Goal: Information Seeking & Learning: Understand process/instructions

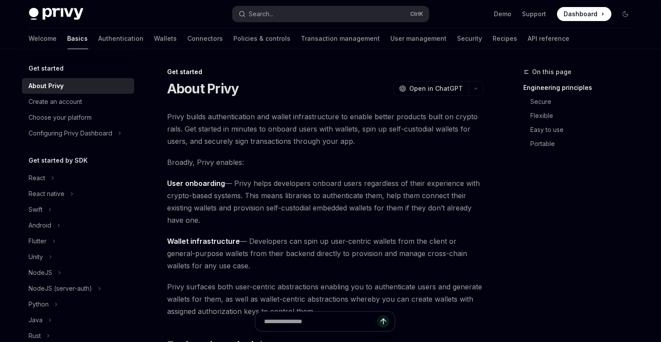
click at [262, 122] on span "Privy builds authentication and wallet infrastructure to enable better products…" at bounding box center [325, 129] width 316 height 37
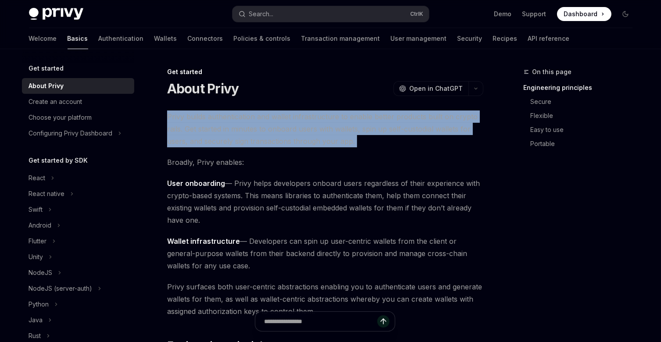
click at [262, 122] on span "Privy builds authentication and wallet infrastructure to enable better products…" at bounding box center [325, 129] width 316 height 37
click at [293, 129] on span "Privy builds authentication and wallet infrastructure to enable better products…" at bounding box center [325, 129] width 316 height 37
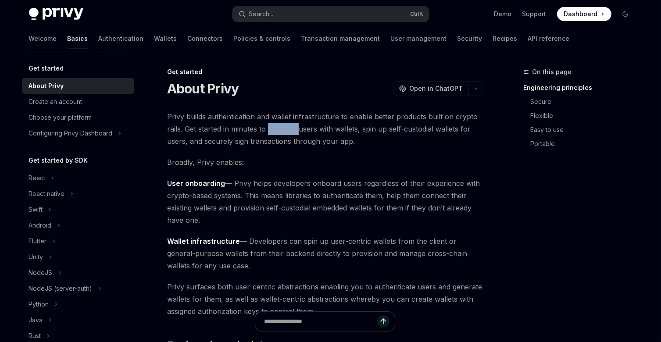
click at [293, 129] on span "Privy builds authentication and wallet infrastructure to enable better products…" at bounding box center [325, 129] width 316 height 37
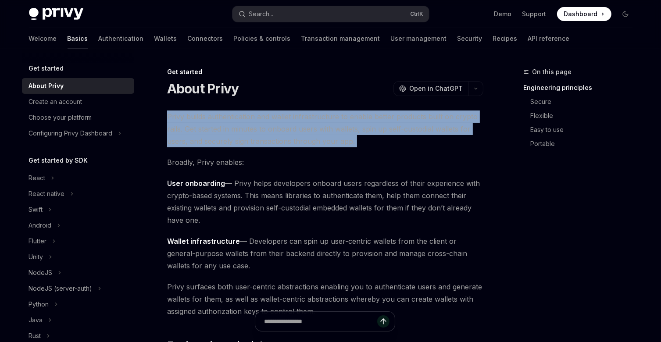
click at [293, 129] on span "Privy builds authentication and wallet infrastructure to enable better products…" at bounding box center [325, 129] width 316 height 37
click at [403, 121] on span "Privy builds authentication and wallet infrastructure to enable better products…" at bounding box center [325, 129] width 316 height 37
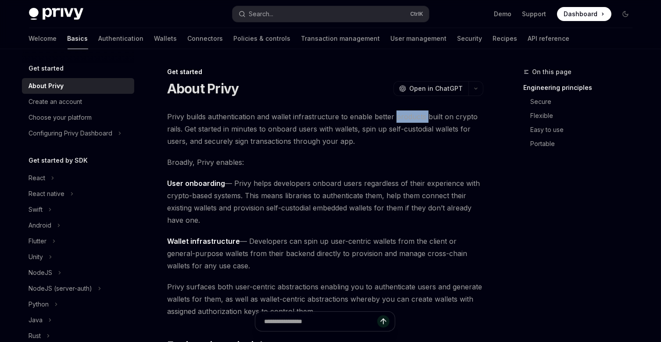
click at [403, 121] on span "Privy builds authentication and wallet infrastructure to enable better products…" at bounding box center [325, 129] width 316 height 37
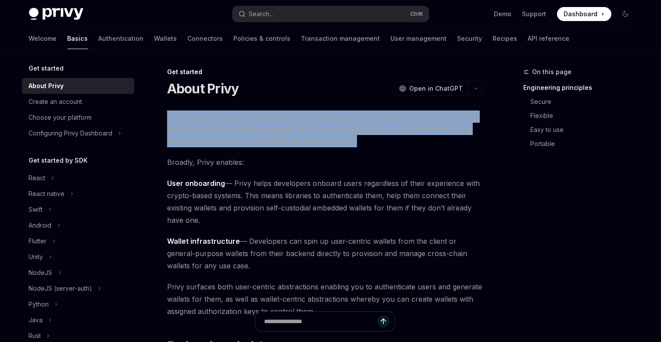
click at [403, 121] on span "Privy builds authentication and wallet infrastructure to enable better products…" at bounding box center [325, 129] width 316 height 37
click at [222, 129] on span "Privy builds authentication and wallet infrastructure to enable better products…" at bounding box center [325, 129] width 316 height 37
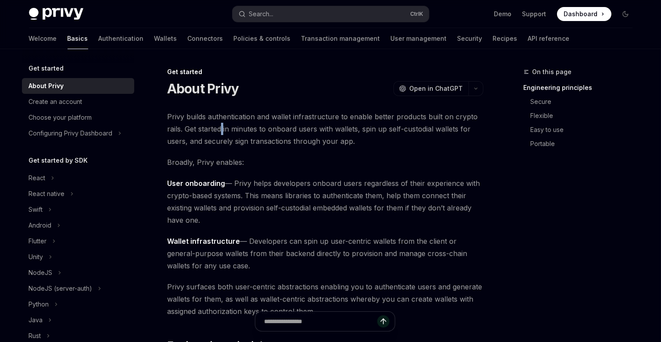
click at [222, 129] on span "Privy builds authentication and wallet infrastructure to enable better products…" at bounding box center [325, 129] width 316 height 37
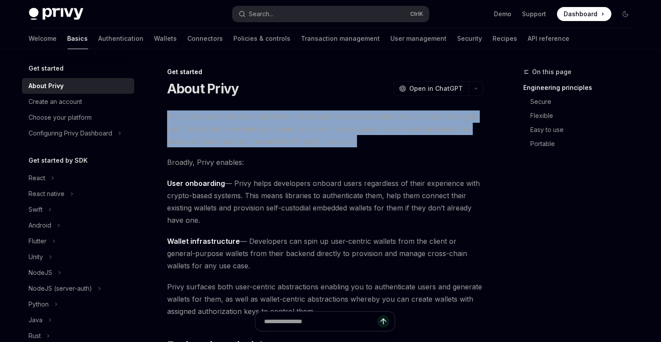
drag, startPoint x: 222, startPoint y: 129, endPoint x: 253, endPoint y: 144, distance: 35.0
click at [253, 144] on span "Privy builds authentication and wallet infrastructure to enable better products…" at bounding box center [325, 129] width 316 height 37
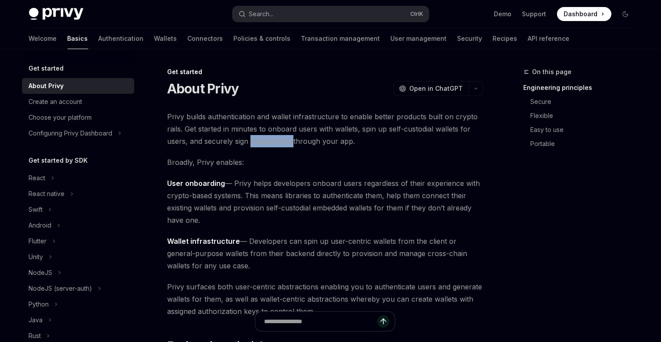
click at [253, 144] on span "Privy builds authentication and wallet infrastructure to enable better products…" at bounding box center [325, 129] width 316 height 37
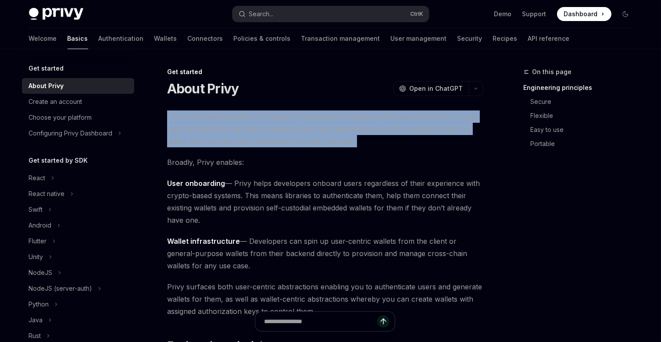
click at [253, 144] on span "Privy builds authentication and wallet infrastructure to enable better products…" at bounding box center [325, 129] width 316 height 37
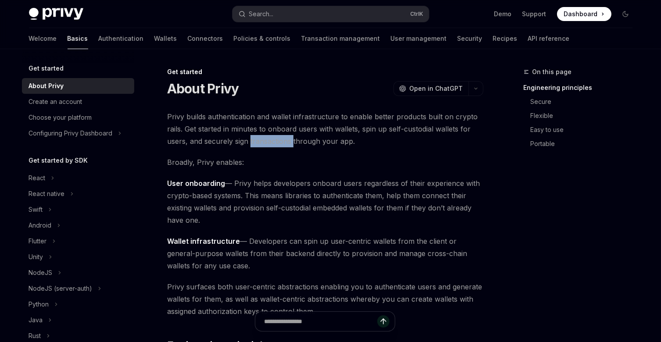
click at [253, 144] on span "Privy builds authentication and wallet infrastructure to enable better products…" at bounding box center [325, 129] width 316 height 37
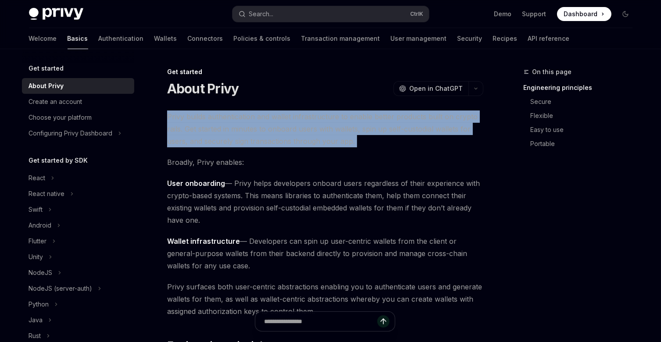
click at [253, 144] on span "Privy builds authentication and wallet infrastructure to enable better products…" at bounding box center [325, 129] width 316 height 37
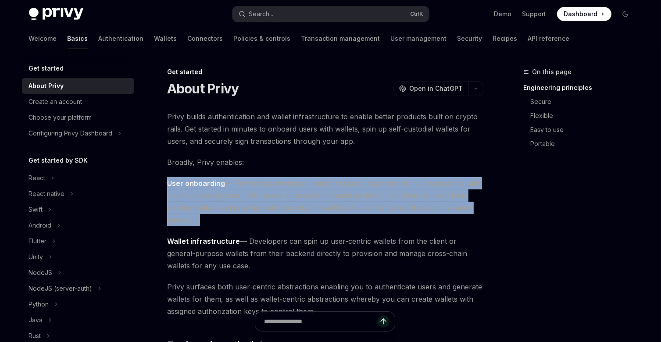
drag, startPoint x: 199, startPoint y: 169, endPoint x: 207, endPoint y: 184, distance: 17.3
click at [207, 184] on strong "User onboarding" at bounding box center [196, 183] width 58 height 9
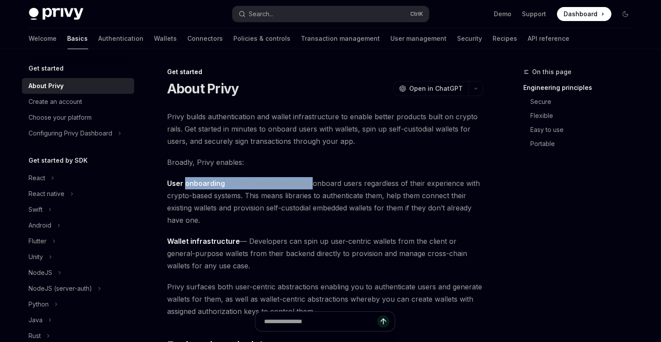
drag, startPoint x: 207, startPoint y: 184, endPoint x: 286, endPoint y: 183, distance: 79.5
click at [286, 183] on span "User onboarding — Privy helps developers onboard users regardless of their expe…" at bounding box center [325, 201] width 316 height 49
click at [345, 199] on span "User onboarding — Privy helps developers onboard users regardless of their expe…" at bounding box center [325, 201] width 316 height 49
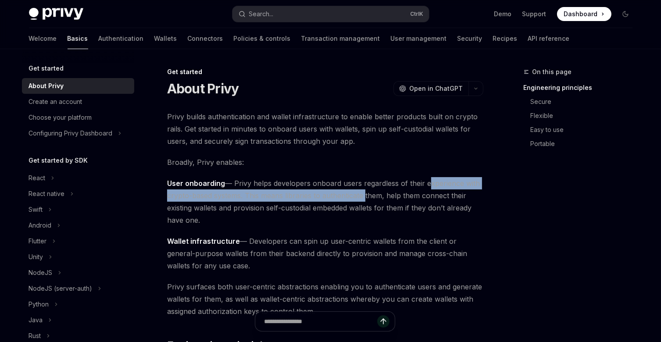
drag, startPoint x: 345, startPoint y: 199, endPoint x: 430, endPoint y: 182, distance: 86.9
click at [430, 182] on span "User onboarding — Privy helps developers onboard users regardless of their expe…" at bounding box center [325, 201] width 316 height 49
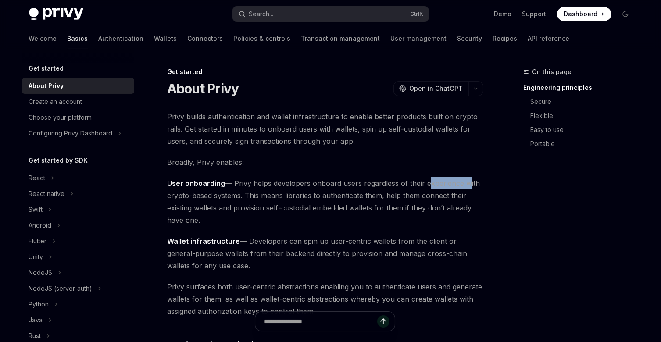
click at [430, 182] on span "User onboarding — Privy helps developers onboard users regardless of their expe…" at bounding box center [325, 201] width 316 height 49
click at [234, 199] on span "User onboarding — Privy helps developers onboard users regardless of their expe…" at bounding box center [325, 201] width 316 height 49
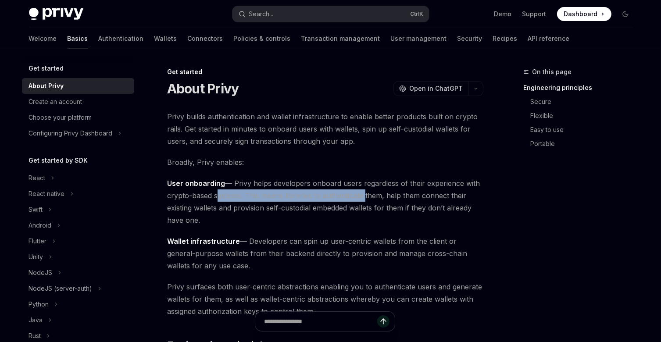
drag, startPoint x: 234, startPoint y: 199, endPoint x: 356, endPoint y: 200, distance: 122.9
click at [356, 200] on span "User onboarding — Privy helps developers onboard users regardless of their expe…" at bounding box center [325, 201] width 316 height 49
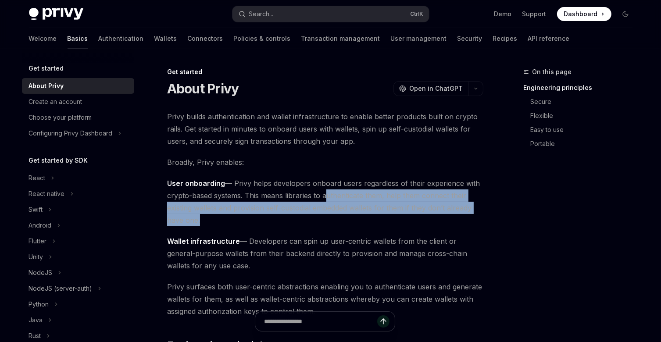
drag, startPoint x: 356, startPoint y: 200, endPoint x: 263, endPoint y: 219, distance: 95.0
click at [263, 219] on span "User onboarding — Privy helps developers onboard users regardless of their expe…" at bounding box center [325, 201] width 316 height 49
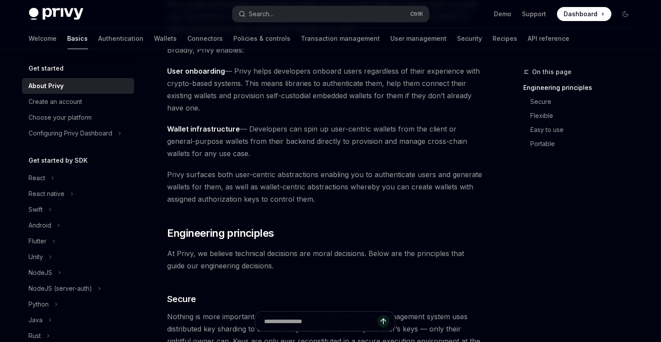
click at [264, 131] on span "Wallet infrastructure — Developers can spin up user-centric wallets from the cl…" at bounding box center [325, 141] width 316 height 37
drag, startPoint x: 264, startPoint y: 131, endPoint x: 381, endPoint y: 132, distance: 117.2
click at [381, 132] on span "Wallet infrastructure — Developers can spin up user-centric wallets from the cl…" at bounding box center [325, 141] width 316 height 37
click at [407, 132] on span "Wallet infrastructure — Developers can spin up user-centric wallets from the cl…" at bounding box center [325, 141] width 316 height 37
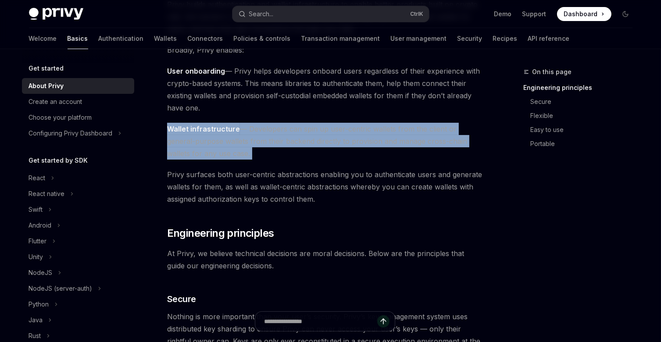
click at [407, 132] on span "Wallet infrastructure — Developers can spin up user-centric wallets from the cl…" at bounding box center [325, 141] width 316 height 37
click at [446, 129] on span "Wallet infrastructure — Developers can spin up user-centric wallets from the cl…" at bounding box center [325, 141] width 316 height 37
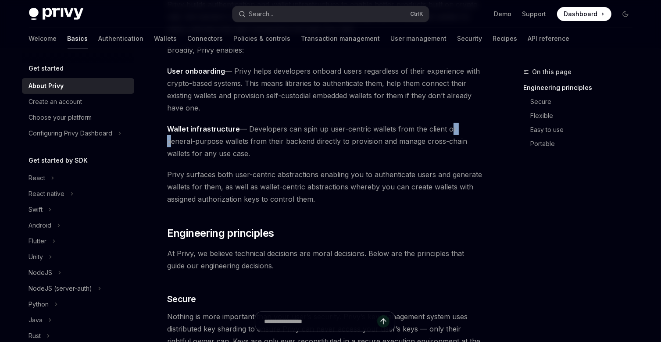
click at [446, 129] on span "Wallet infrastructure — Developers can spin up user-centric wallets from the cl…" at bounding box center [325, 141] width 316 height 37
click at [198, 138] on span "Wallet infrastructure — Developers can spin up user-centric wallets from the cl…" at bounding box center [325, 141] width 316 height 37
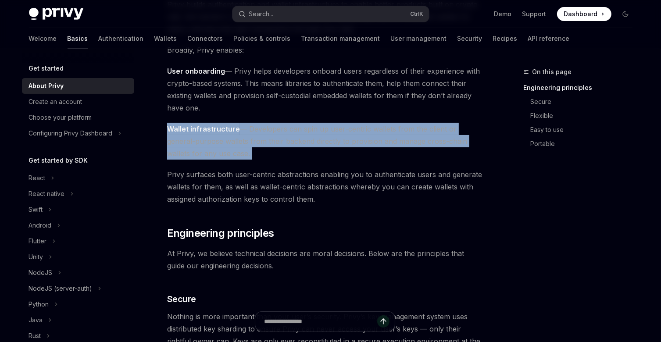
click at [198, 138] on span "Wallet infrastructure — Developers can spin up user-centric wallets from the cl…" at bounding box center [325, 141] width 316 height 37
click at [212, 144] on span "Wallet infrastructure — Developers can spin up user-centric wallets from the cl…" at bounding box center [325, 141] width 316 height 37
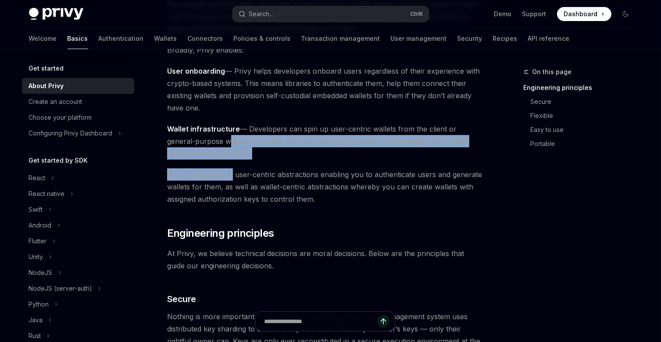
drag, startPoint x: 212, startPoint y: 144, endPoint x: 222, endPoint y: 181, distance: 38.2
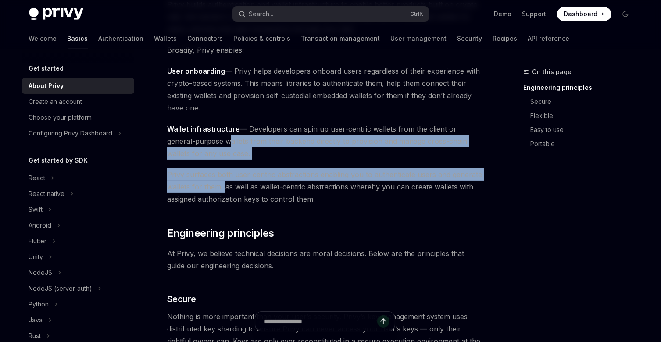
click at [222, 181] on span "Privy surfaces both user-centric abstractions enabling you to authenticate user…" at bounding box center [325, 187] width 316 height 37
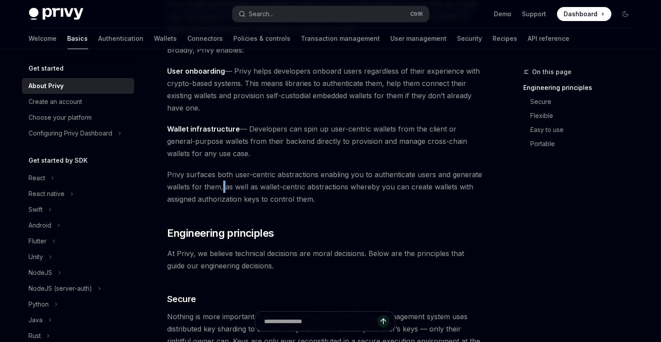
click at [222, 181] on span "Privy surfaces both user-centric abstractions enabling you to authenticate user…" at bounding box center [325, 187] width 316 height 37
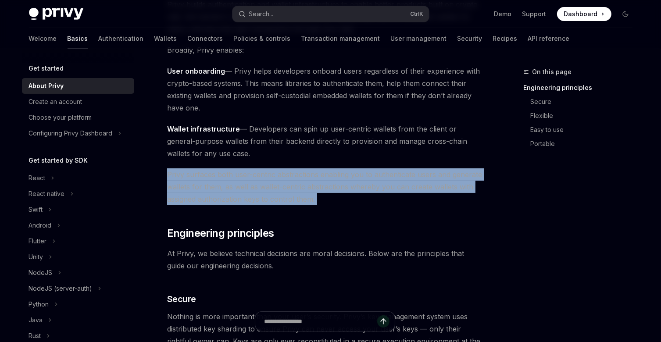
drag, startPoint x: 222, startPoint y: 181, endPoint x: 235, endPoint y: 194, distance: 18.6
click at [235, 194] on span "Privy surfaces both user-centric abstractions enabling you to authenticate user…" at bounding box center [325, 187] width 316 height 37
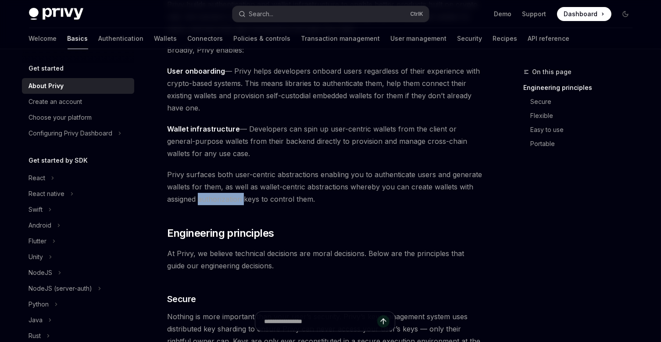
click at [235, 194] on span "Privy surfaces both user-centric abstractions enabling you to authenticate user…" at bounding box center [325, 187] width 316 height 37
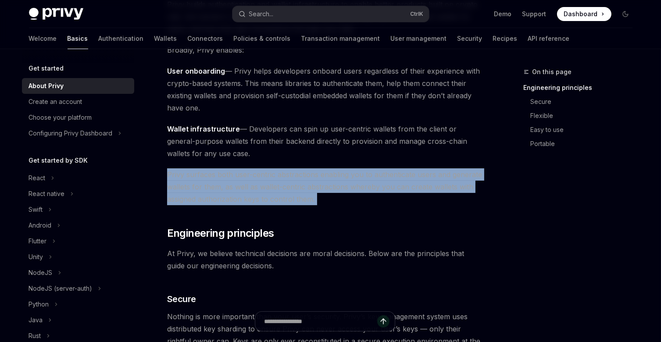
click at [235, 194] on span "Privy surfaces both user-centric abstractions enabling you to authenticate user…" at bounding box center [325, 187] width 316 height 37
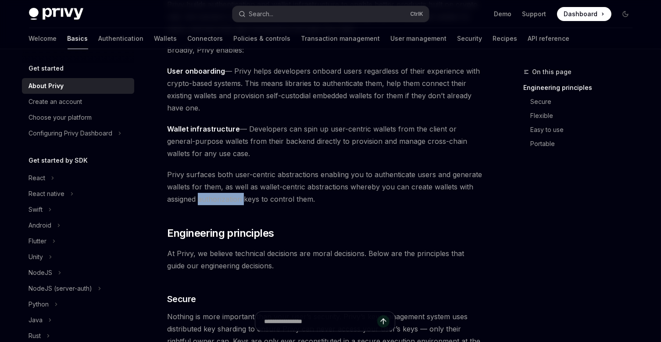
click at [235, 194] on span "Privy surfaces both user-centric abstractions enabling you to authenticate user…" at bounding box center [325, 187] width 316 height 37
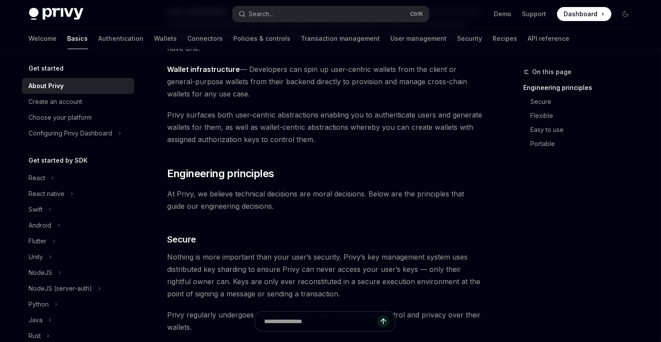
click at [236, 205] on span "At Privy, we believe technical decisions are moral decisions. Below are the pri…" at bounding box center [325, 200] width 316 height 25
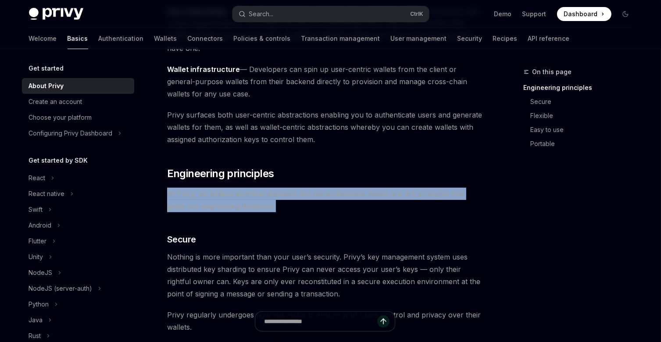
click at [236, 205] on span "At Privy, we believe technical decisions are moral decisions. Below are the pri…" at bounding box center [325, 200] width 316 height 25
click at [242, 201] on span "At Privy, we believe technical decisions are moral decisions. Below are the pri…" at bounding box center [325, 200] width 316 height 25
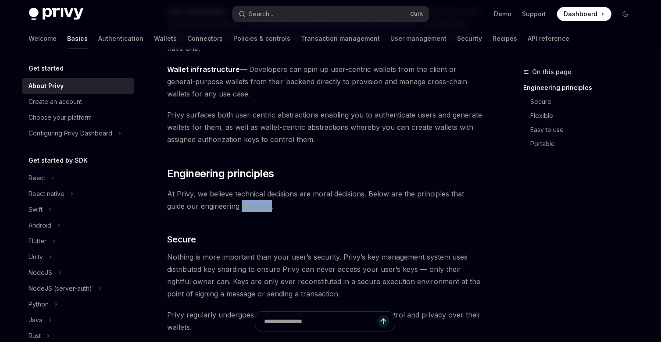
click at [242, 201] on span "At Privy, we believe technical decisions are moral decisions. Below are the pri…" at bounding box center [325, 200] width 316 height 25
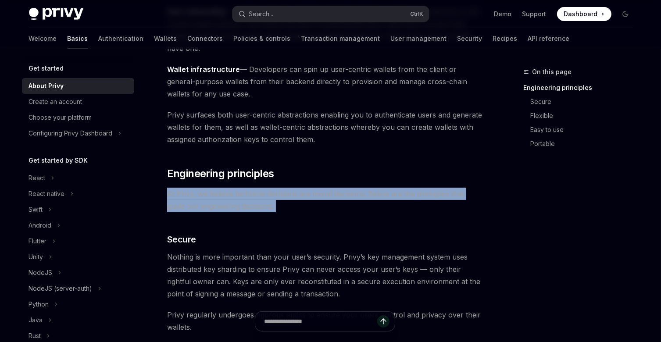
click at [242, 201] on span "At Privy, we believe technical decisions are moral decisions. Below are the pri…" at bounding box center [325, 200] width 316 height 25
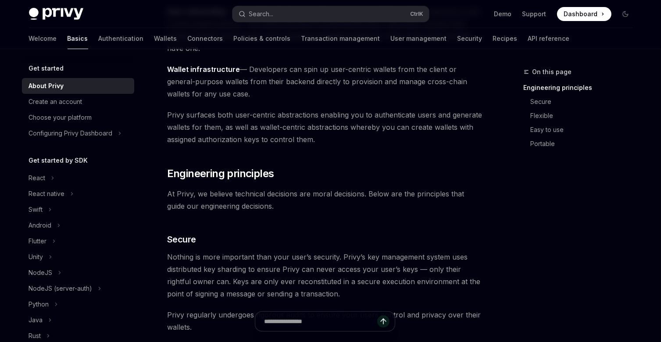
click at [241, 256] on span "Nothing is more important than your user’s security. Privy’s key management sys…" at bounding box center [325, 275] width 316 height 49
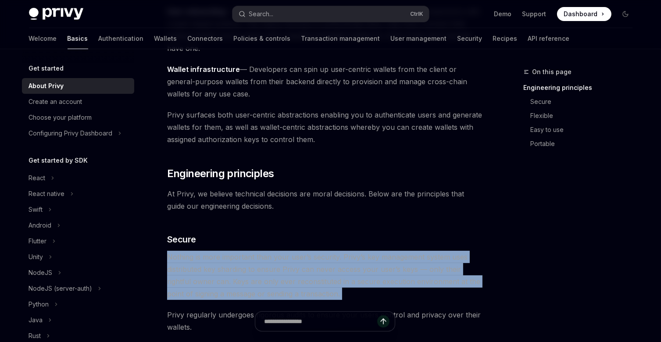
click at [241, 256] on span "Nothing is more important than your user’s security. Privy’s key management sys…" at bounding box center [325, 275] width 316 height 49
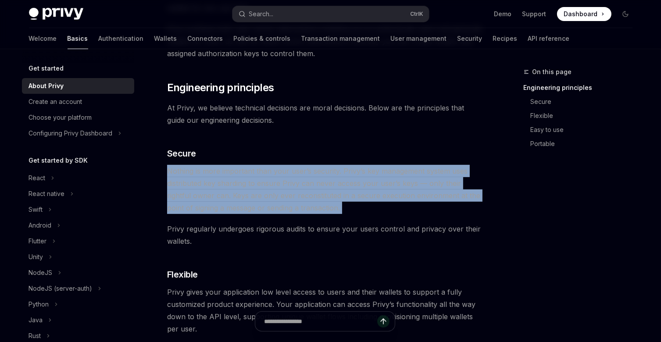
scroll to position [258, 0]
click at [307, 166] on span "Nothing is more important than your user’s security. Privy’s key management sys…" at bounding box center [325, 189] width 316 height 49
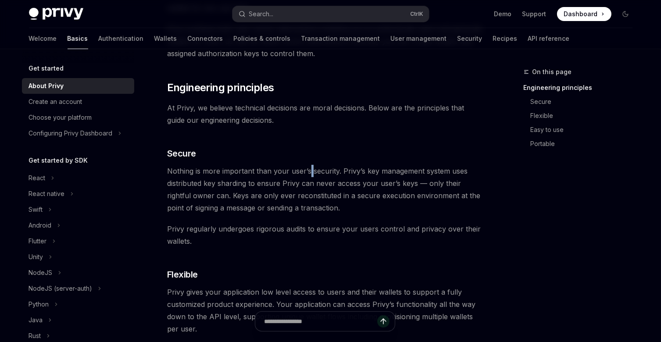
click at [307, 166] on span "Nothing is more important than your user’s security. Privy’s key management sys…" at bounding box center [325, 189] width 316 height 49
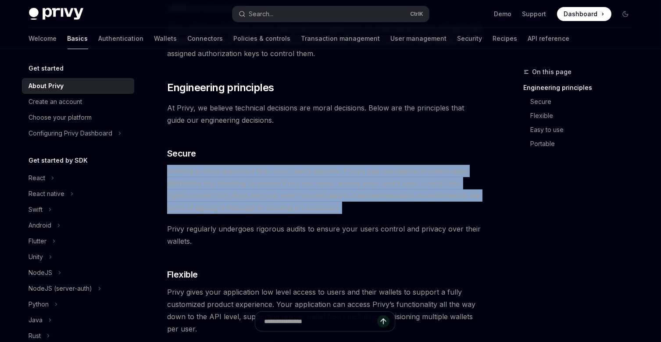
drag, startPoint x: 307, startPoint y: 166, endPoint x: 381, endPoint y: 167, distance: 73.7
click at [381, 167] on span "Nothing is more important than your user’s security. Privy’s key management sys…" at bounding box center [325, 189] width 316 height 49
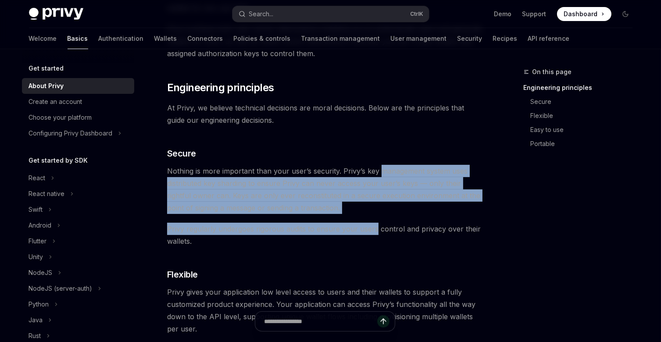
drag, startPoint x: 381, startPoint y: 167, endPoint x: 373, endPoint y: 231, distance: 64.6
click at [373, 231] on div "Privy builds authentication and wallet infrastructure to enable better products…" at bounding box center [325, 306] width 316 height 907
click at [373, 231] on span "Privy regularly undergoes rigorous audits to ensure your users control and priv…" at bounding box center [325, 235] width 316 height 25
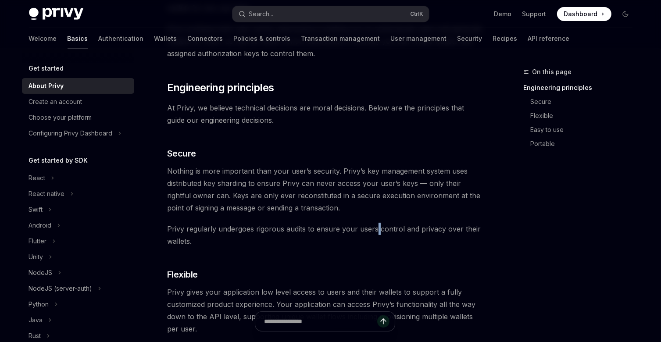
click at [373, 231] on span "Privy regularly undergoes rigorous audits to ensure your users control and priv…" at bounding box center [325, 235] width 316 height 25
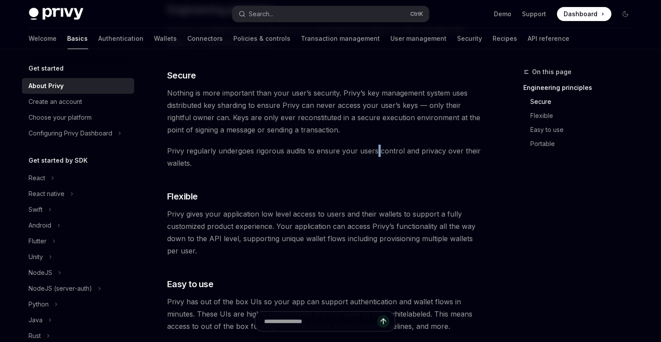
scroll to position [354, 0]
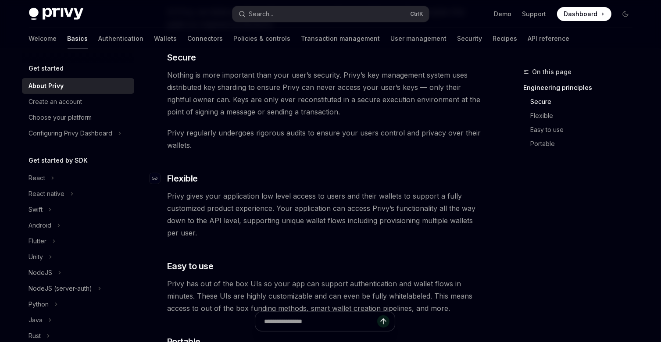
click at [242, 178] on h3 "​ Flexible" at bounding box center [325, 179] width 316 height 12
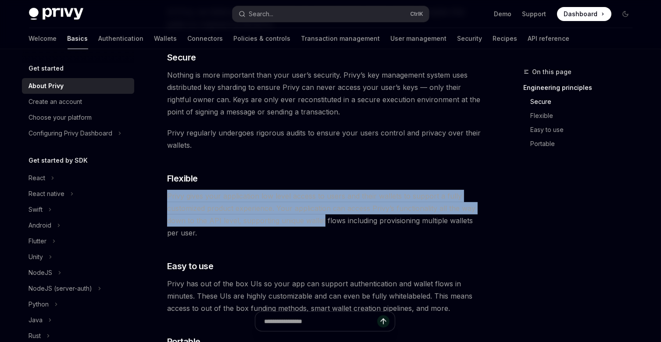
drag, startPoint x: 242, startPoint y: 178, endPoint x: 318, endPoint y: 224, distance: 88.6
click at [318, 224] on div "Privy builds authentication and wallet infrastructure to enable better products…" at bounding box center [325, 209] width 316 height 907
click at [318, 224] on span "Privy gives your application low level access to users and their wallets to sup…" at bounding box center [325, 214] width 316 height 49
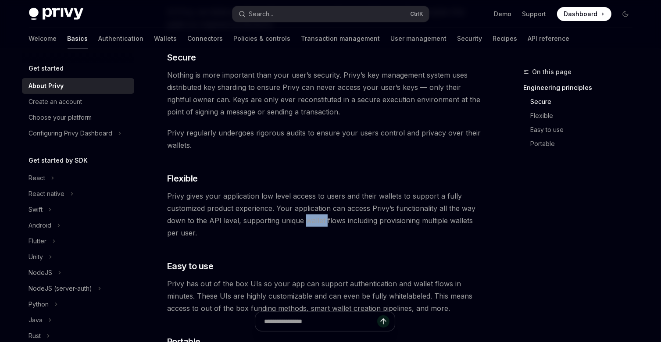
click at [318, 224] on span "Privy gives your application low level access to users and their wallets to sup…" at bounding box center [325, 214] width 316 height 49
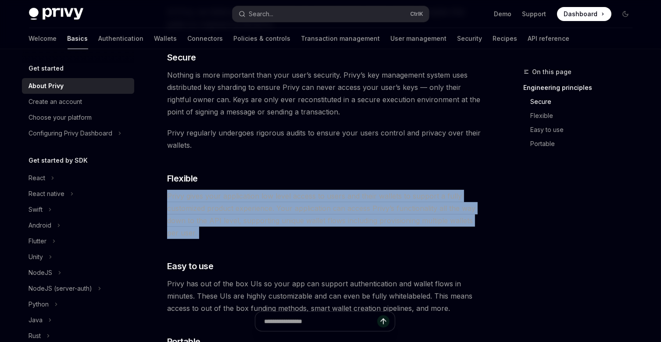
click at [318, 224] on span "Privy gives your application low level access to users and their wallets to sup…" at bounding box center [325, 214] width 316 height 49
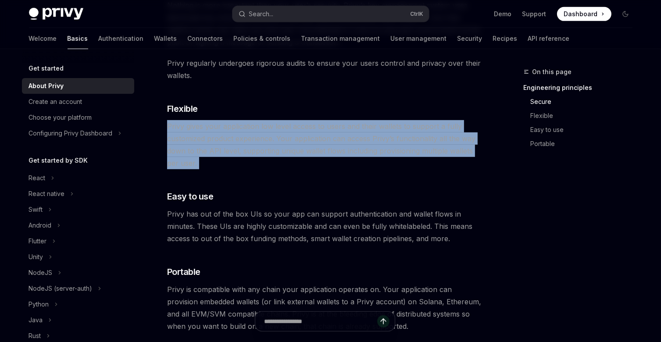
scroll to position [424, 0]
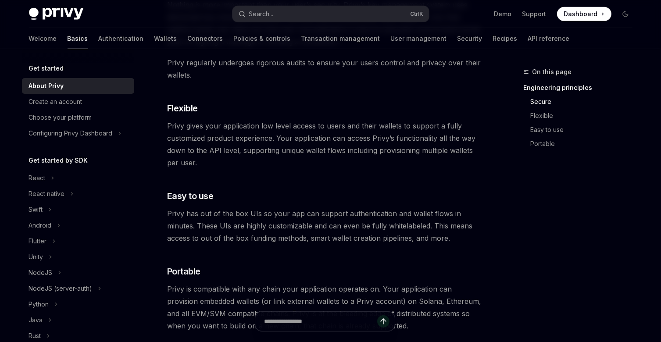
click at [291, 218] on span "Privy has out of the box UIs so your app can support authentication and wallet …" at bounding box center [325, 226] width 316 height 37
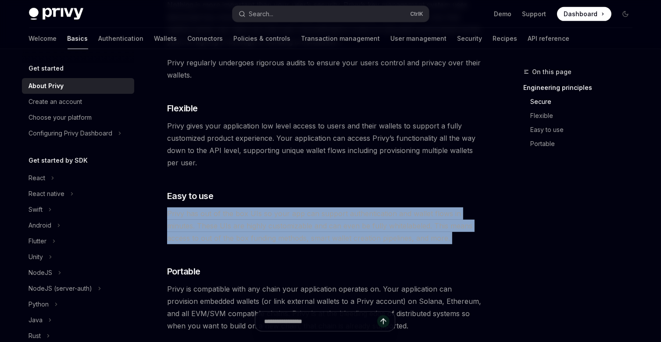
drag, startPoint x: 291, startPoint y: 218, endPoint x: 253, endPoint y: 205, distance: 40.3
click at [253, 205] on div "Privy builds authentication and wallet infrastructure to enable better products…" at bounding box center [325, 139] width 316 height 907
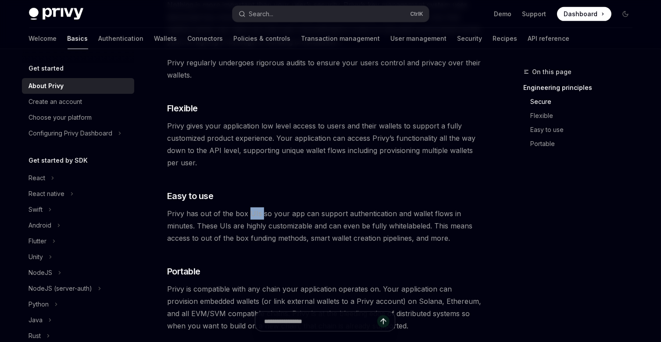
click at [253, 205] on div "Privy builds authentication and wallet infrastructure to enable better products…" at bounding box center [325, 139] width 316 height 907
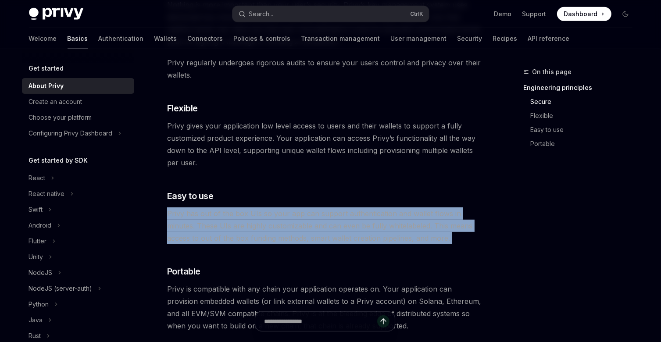
drag, startPoint x: 253, startPoint y: 205, endPoint x: 293, endPoint y: 218, distance: 42.2
click at [293, 218] on div "Privy builds authentication and wallet infrastructure to enable better products…" at bounding box center [325, 139] width 316 height 907
click at [293, 218] on span "Privy has out of the box UIs so your app can support authentication and wallet …" at bounding box center [325, 226] width 316 height 37
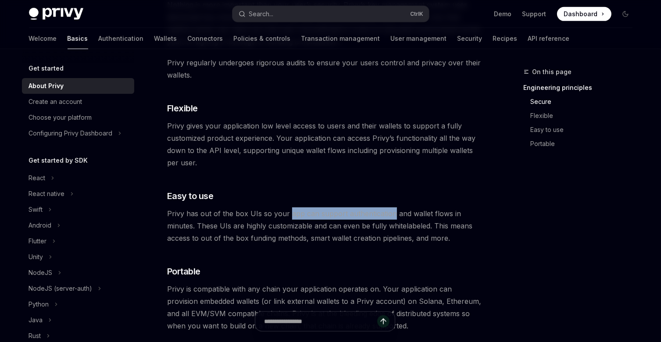
drag, startPoint x: 293, startPoint y: 218, endPoint x: 387, endPoint y: 217, distance: 93.9
click at [387, 217] on span "Privy has out of the box UIs so your app can support authentication and wallet …" at bounding box center [325, 226] width 316 height 37
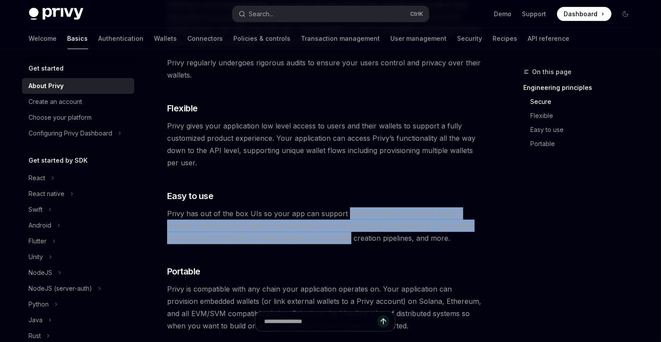
drag, startPoint x: 387, startPoint y: 217, endPoint x: 332, endPoint y: 238, distance: 59.3
click at [332, 238] on span "Privy has out of the box UIs so your app can support authentication and wallet …" at bounding box center [325, 226] width 316 height 37
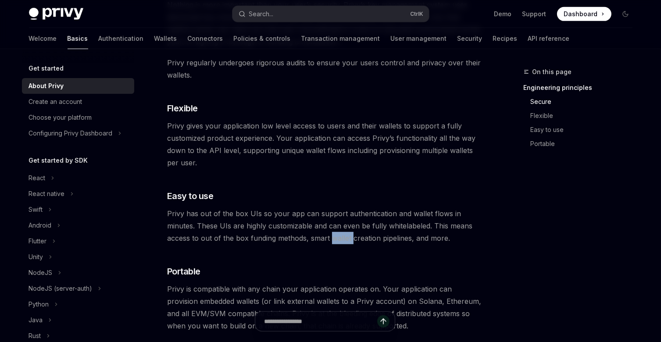
click at [332, 238] on span "Privy has out of the box UIs so your app can support authentication and wallet …" at bounding box center [325, 226] width 316 height 37
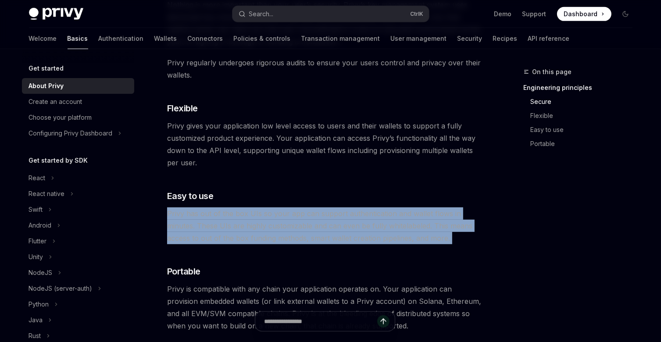
click at [332, 238] on span "Privy has out of the box UIs so your app can support authentication and wallet …" at bounding box center [325, 226] width 316 height 37
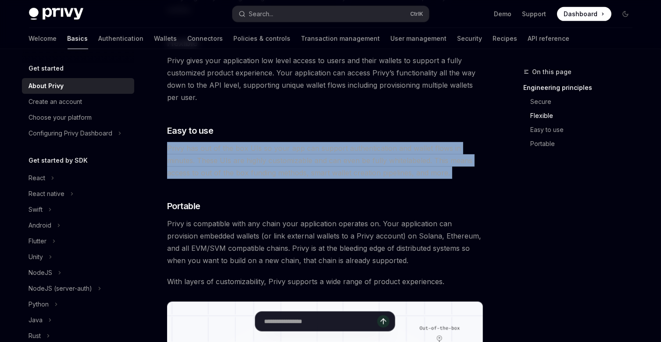
scroll to position [507, 0]
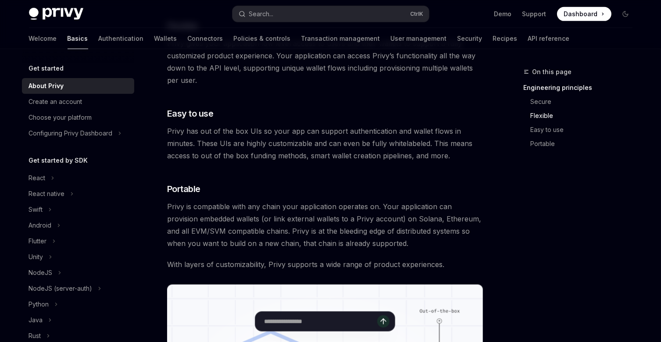
click at [174, 205] on span "Privy is compatible with any chain your application operates on. Your applicati…" at bounding box center [325, 225] width 316 height 49
drag, startPoint x: 174, startPoint y: 205, endPoint x: 292, endPoint y: 203, distance: 118.5
click at [292, 203] on span "Privy is compatible with any chain your application operates on. Your applicati…" at bounding box center [325, 225] width 316 height 49
drag, startPoint x: 292, startPoint y: 203, endPoint x: 388, endPoint y: 208, distance: 95.8
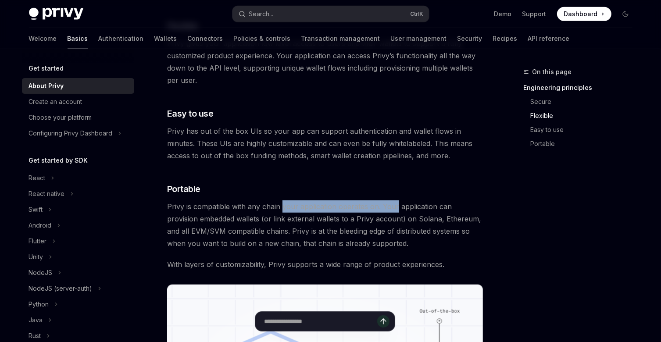
click at [388, 208] on span "Privy is compatible with any chain your application operates on. Your applicati…" at bounding box center [325, 225] width 316 height 49
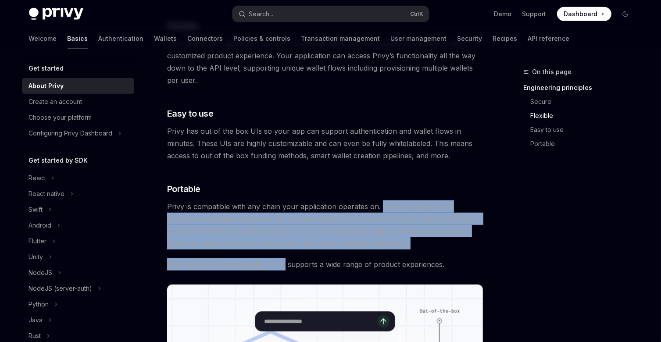
drag, startPoint x: 388, startPoint y: 208, endPoint x: 270, endPoint y: 261, distance: 129.1
click at [270, 261] on div "Privy builds authentication and wallet infrastructure to enable better products…" at bounding box center [325, 57] width 316 height 907
click at [270, 261] on span "With layers of customizability, Privy supports a wide range of product experien…" at bounding box center [325, 265] width 316 height 12
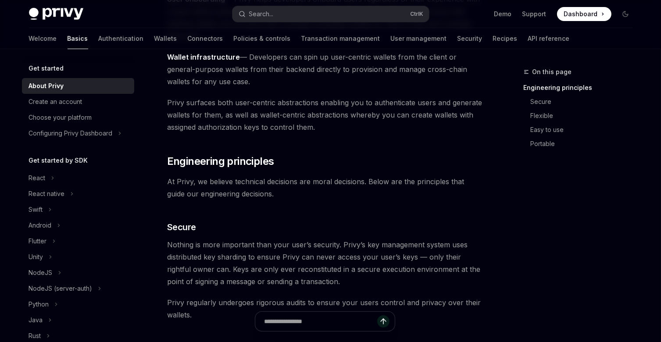
scroll to position [0, 0]
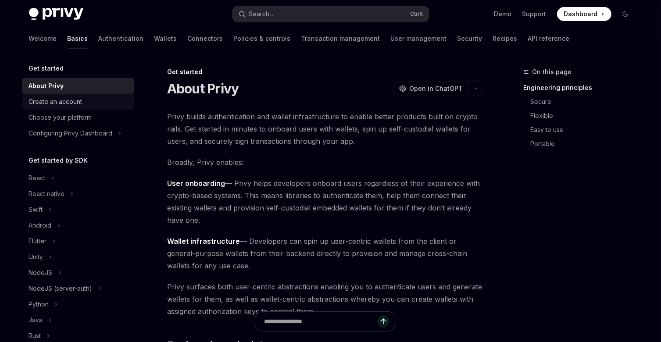
click at [61, 106] on div "Create an account" at bounding box center [56, 102] width 54 height 11
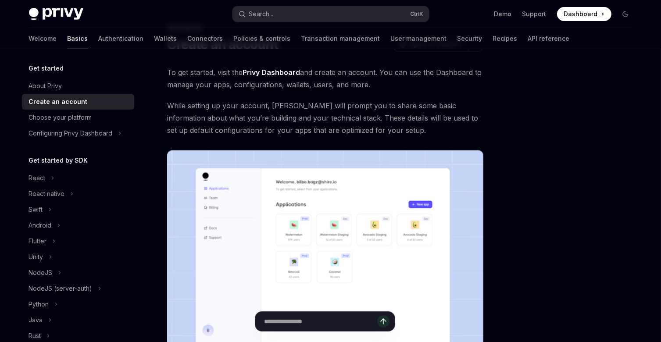
scroll to position [44, 0]
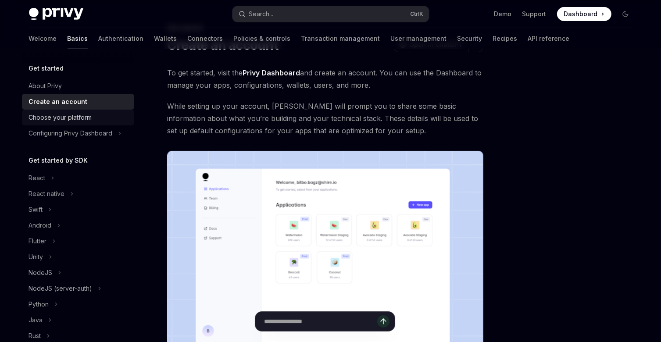
click at [48, 113] on div "Choose your platform" at bounding box center [60, 117] width 63 height 11
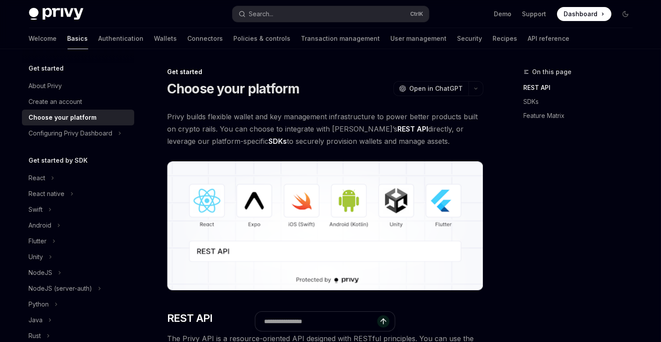
click at [202, 116] on span "Privy builds flexible wallet and key management infrastructure to power better …" at bounding box center [325, 129] width 316 height 37
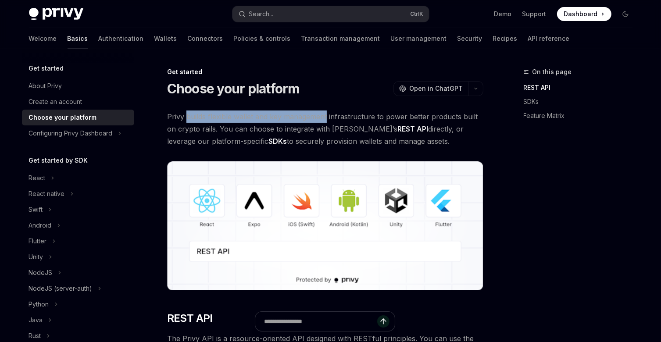
drag, startPoint x: 202, startPoint y: 116, endPoint x: 314, endPoint y: 115, distance: 111.9
click at [314, 115] on span "Privy builds flexible wallet and key management infrastructure to power better …" at bounding box center [325, 129] width 316 height 37
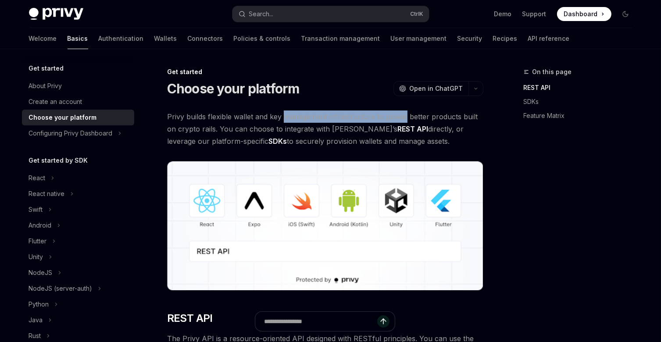
drag, startPoint x: 314, startPoint y: 115, endPoint x: 392, endPoint y: 115, distance: 77.7
click at [392, 115] on span "Privy builds flexible wallet and key management infrastructure to power better …" at bounding box center [325, 129] width 316 height 37
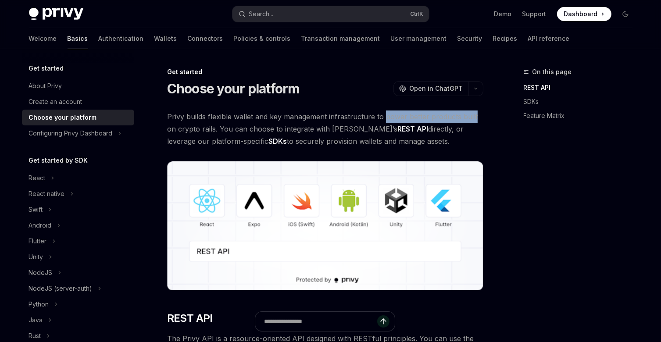
drag, startPoint x: 392, startPoint y: 115, endPoint x: 467, endPoint y: 117, distance: 75.5
click at [467, 117] on span "Privy builds flexible wallet and key management infrastructure to power better …" at bounding box center [325, 129] width 316 height 37
click at [202, 129] on span "Privy builds flexible wallet and key management infrastructure to power better …" at bounding box center [325, 129] width 316 height 37
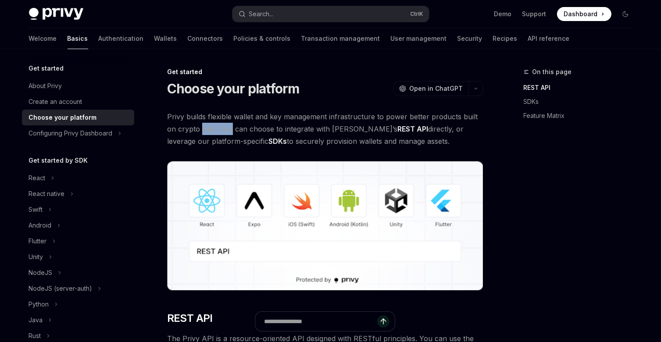
drag, startPoint x: 202, startPoint y: 129, endPoint x: 230, endPoint y: 128, distance: 27.3
click at [230, 128] on span "Privy builds flexible wallet and key management infrastructure to power better …" at bounding box center [325, 129] width 316 height 37
drag, startPoint x: 230, startPoint y: 128, endPoint x: 285, endPoint y: 129, distance: 55.3
click at [285, 129] on span "Privy builds flexible wallet and key management infrastructure to power better …" at bounding box center [325, 129] width 316 height 37
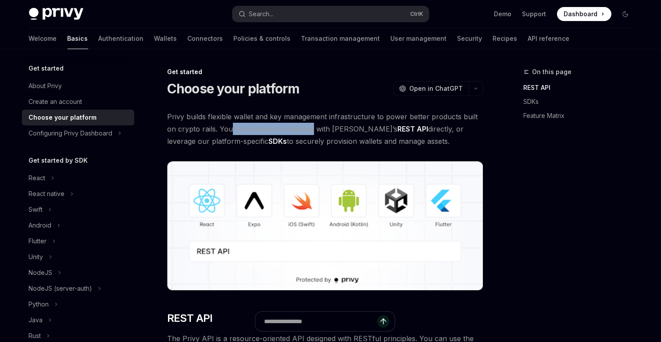
click at [285, 129] on span "Privy builds flexible wallet and key management infrastructure to power better …" at bounding box center [325, 129] width 316 height 37
drag, startPoint x: 285, startPoint y: 129, endPoint x: 342, endPoint y: 131, distance: 57.5
click at [342, 131] on span "Privy builds flexible wallet and key management infrastructure to power better …" at bounding box center [325, 129] width 316 height 37
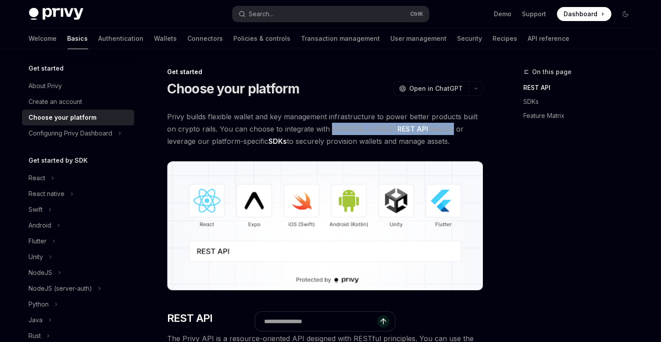
drag, startPoint x: 342, startPoint y: 131, endPoint x: 402, endPoint y: 134, distance: 59.8
click at [402, 134] on span "Privy builds flexible wallet and key management infrastructure to power better …" at bounding box center [325, 129] width 316 height 37
click at [444, 130] on span "Privy builds flexible wallet and key management infrastructure to power better …" at bounding box center [325, 129] width 316 height 37
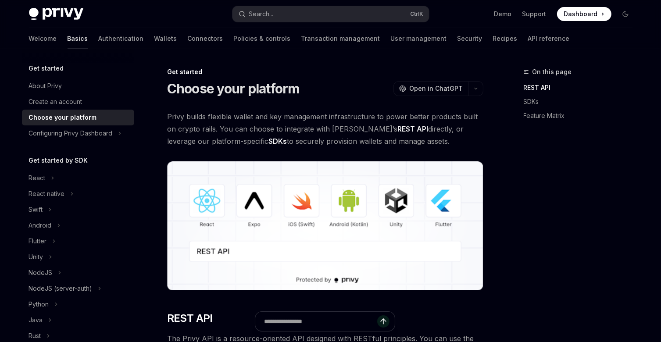
click at [225, 138] on span "Privy builds flexible wallet and key management infrastructure to power better …" at bounding box center [325, 129] width 316 height 37
drag, startPoint x: 225, startPoint y: 138, endPoint x: 343, endPoint y: 137, distance: 118.1
click at [343, 137] on span "Privy builds flexible wallet and key management infrastructure to power better …" at bounding box center [325, 129] width 316 height 37
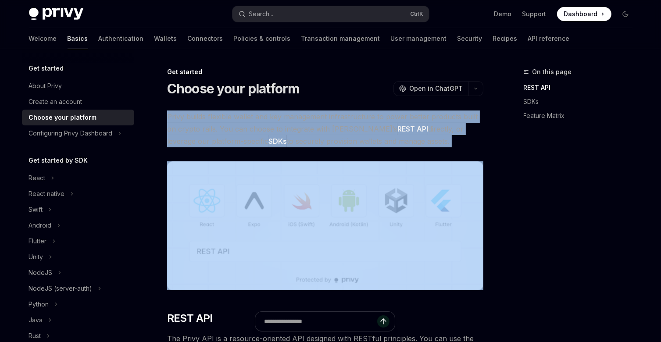
click at [343, 137] on span "Privy builds flexible wallet and key management infrastructure to power better …" at bounding box center [325, 129] width 316 height 37
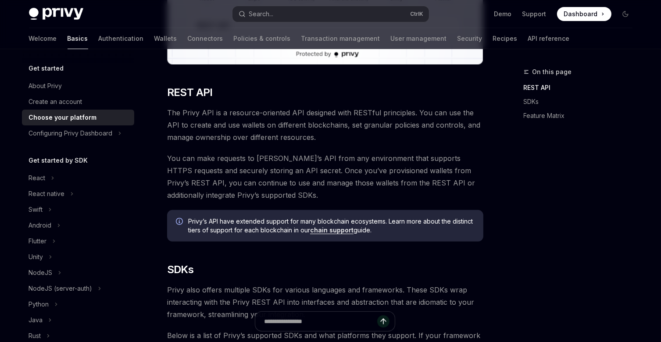
scroll to position [232, 0]
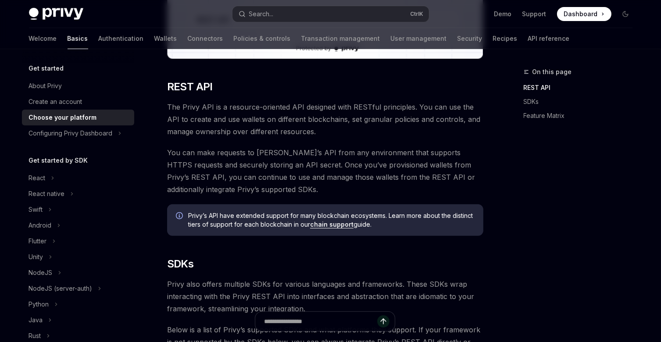
click at [284, 214] on span "Privy’s API have extended support for many blockchain ecosystems. Learn more ab…" at bounding box center [331, 221] width 287 height 18
drag, startPoint x: 284, startPoint y: 214, endPoint x: 382, endPoint y: 219, distance: 98.9
click at [382, 219] on span "Privy’s API have extended support for many blockchain ecosystems. Learn more ab…" at bounding box center [331, 221] width 287 height 18
drag, startPoint x: 382, startPoint y: 219, endPoint x: 273, endPoint y: 206, distance: 110.1
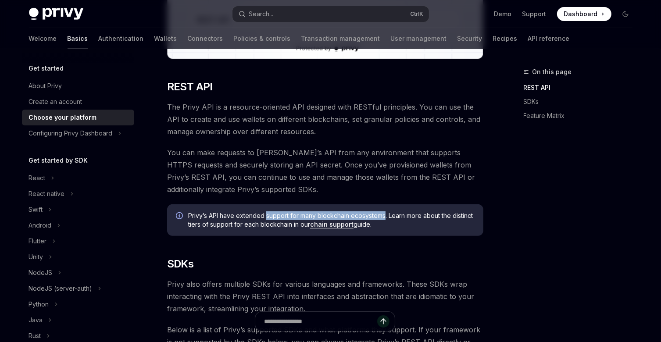
click at [273, 206] on div "Privy’s API have extended support for many blockchain ecosystems. Learn more ab…" at bounding box center [325, 221] width 316 height 32
click at [272, 208] on div "Privy’s API have extended support for many blockchain ecosystems. Learn more ab…" at bounding box center [325, 221] width 316 height 32
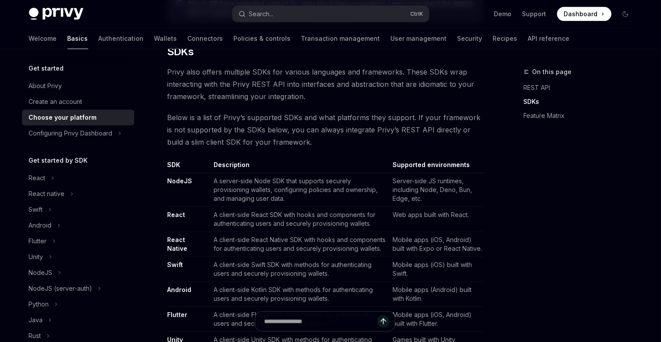
scroll to position [445, 0]
click at [216, 173] on td "A server-side Node SDK that supports securely provisioning wallets, configuring…" at bounding box center [299, 190] width 179 height 34
drag, startPoint x: 216, startPoint y: 173, endPoint x: 293, endPoint y: 178, distance: 77.8
click at [293, 178] on td "A server-side Node SDK that supports securely provisioning wallets, configuring…" at bounding box center [299, 190] width 179 height 34
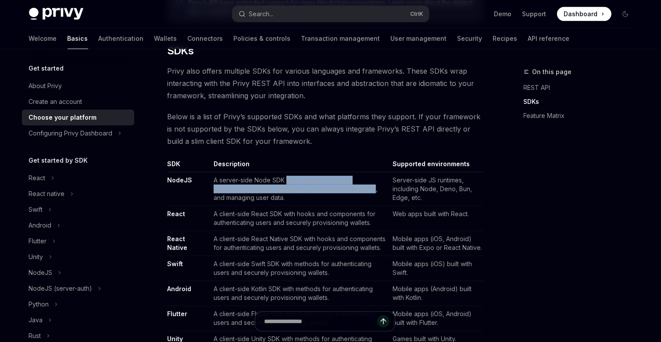
drag, startPoint x: 293, startPoint y: 178, endPoint x: 370, endPoint y: 191, distance: 77.4
click at [370, 191] on td "A server-side Node SDK that supports securely provisioning wallets, configuring…" at bounding box center [299, 190] width 179 height 34
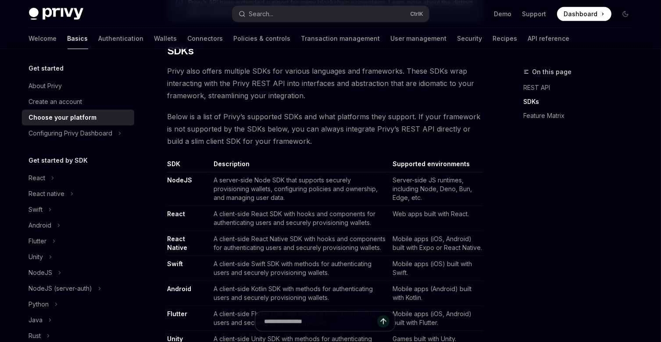
click at [418, 183] on td "Server-side JS runtimes, including Node, Deno, Bun, Edge, etc." at bounding box center [436, 190] width 94 height 34
drag, startPoint x: 418, startPoint y: 183, endPoint x: 411, endPoint y: 193, distance: 12.6
click at [411, 193] on td "Server-side JS runtimes, including Node, Deno, Bun, Edge, etc." at bounding box center [436, 190] width 94 height 34
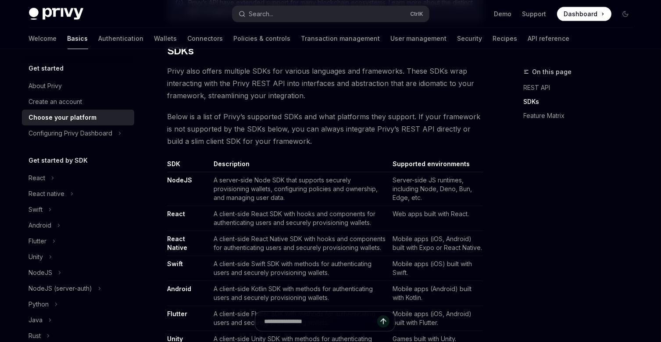
click at [238, 214] on td "A client-side React SDK with hooks and components for authenticating users and …" at bounding box center [299, 218] width 179 height 25
drag, startPoint x: 238, startPoint y: 214, endPoint x: 338, endPoint y: 213, distance: 100.1
click at [338, 213] on td "A client-side React SDK with hooks and components for authenticating users and …" at bounding box center [299, 218] width 179 height 25
click at [418, 219] on td "Web apps built with React." at bounding box center [436, 218] width 94 height 25
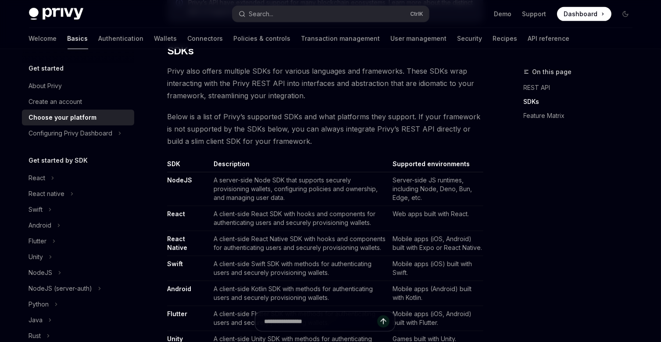
click at [304, 219] on td "A client-side React SDK with hooks and components for authenticating users and …" at bounding box center [299, 218] width 179 height 25
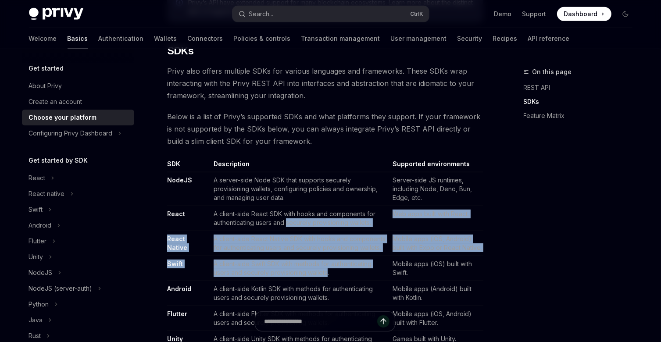
drag, startPoint x: 304, startPoint y: 219, endPoint x: 312, endPoint y: 276, distance: 57.7
click at [312, 276] on tbody "NodeJS A server-side Node SDK that supports securely provisioning wallets, conf…" at bounding box center [325, 282] width 316 height 218
click at [312, 276] on td "A client-side Swift SDK with methods for authenticating users and securely prov…" at bounding box center [299, 268] width 179 height 25
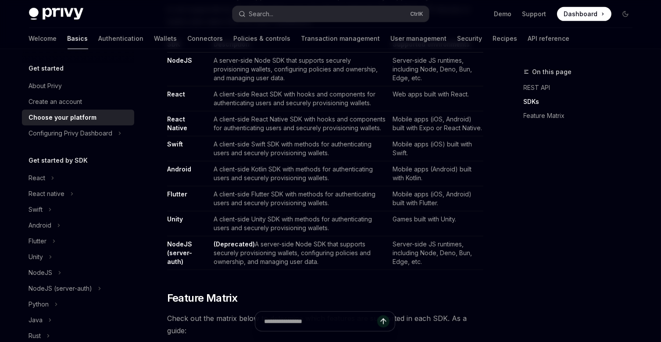
scroll to position [565, 0]
click at [247, 255] on td "(Deprecated) A server-side Node SDK that supports securely provisioning wallets…" at bounding box center [299, 253] width 179 height 34
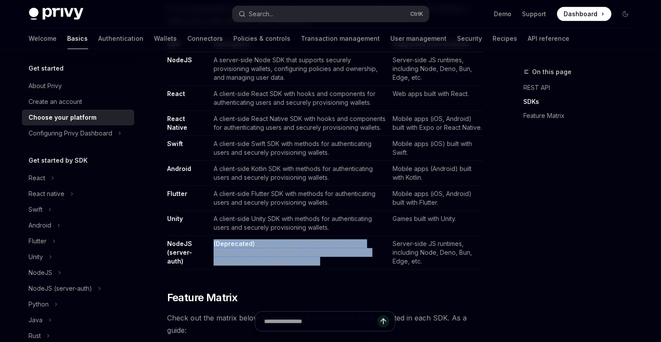
click at [247, 255] on td "(Deprecated) A server-side Node SDK that supports securely provisioning wallets…" at bounding box center [299, 253] width 179 height 34
click at [289, 251] on td "(Deprecated) A server-side Node SDK that supports securely provisioning wallets…" at bounding box center [299, 253] width 179 height 34
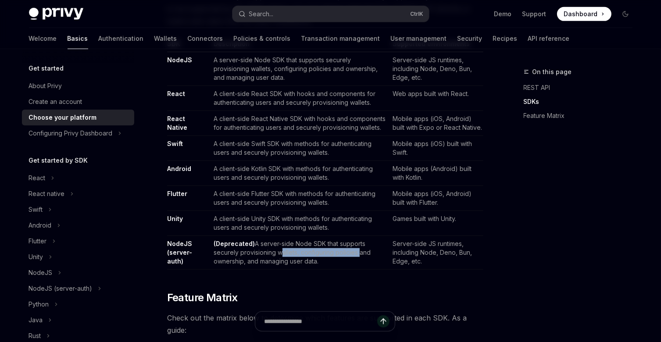
drag, startPoint x: 289, startPoint y: 251, endPoint x: 349, endPoint y: 257, distance: 60.1
click at [349, 257] on td "(Deprecated) A server-side Node SDK that supports securely provisioning wallets…" at bounding box center [299, 253] width 179 height 34
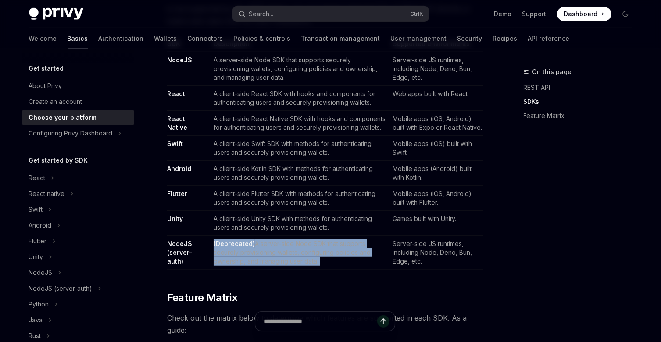
click at [349, 257] on td "(Deprecated) A server-side Node SDK that supports securely provisioning wallets…" at bounding box center [299, 253] width 179 height 34
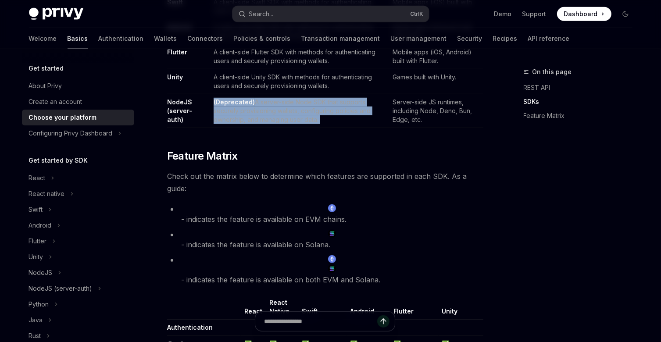
scroll to position [708, 0]
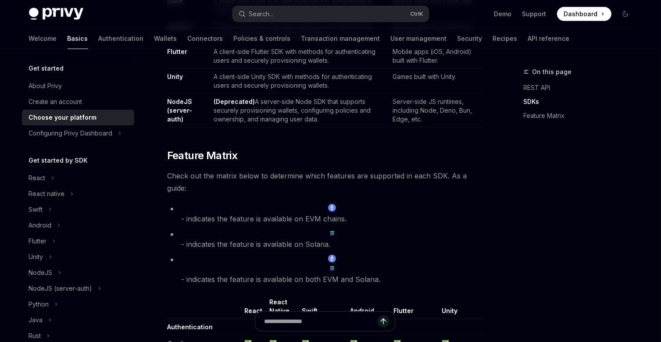
click at [218, 216] on li "- indicates the feature is available on EVM chains." at bounding box center [325, 214] width 316 height 22
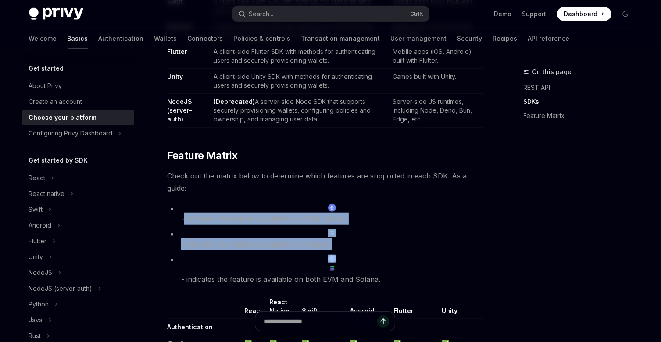
drag, startPoint x: 218, startPoint y: 216, endPoint x: 262, endPoint y: 244, distance: 52.0
click at [262, 244] on ul "- indicates the feature is available on EVM chains. - indicates the feature is …" at bounding box center [325, 244] width 316 height 83
click at [262, 244] on li "- indicates the feature is available on Solana." at bounding box center [325, 240] width 316 height 22
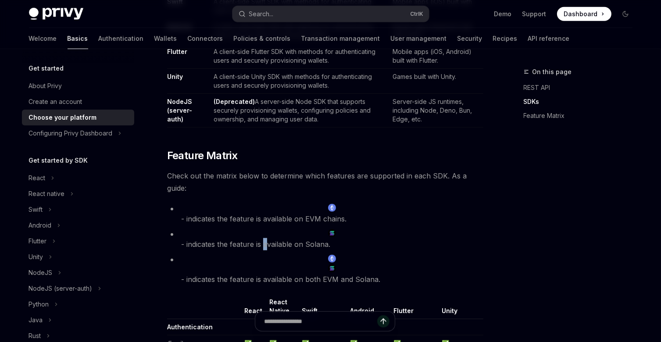
click at [262, 244] on li "- indicates the feature is available on Solana." at bounding box center [325, 240] width 316 height 22
click at [277, 277] on li "- indicates the feature is available on both EVM and Solana." at bounding box center [325, 270] width 316 height 32
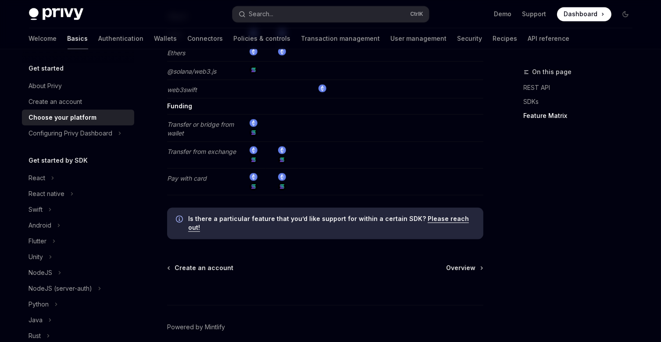
scroll to position [1767, 0]
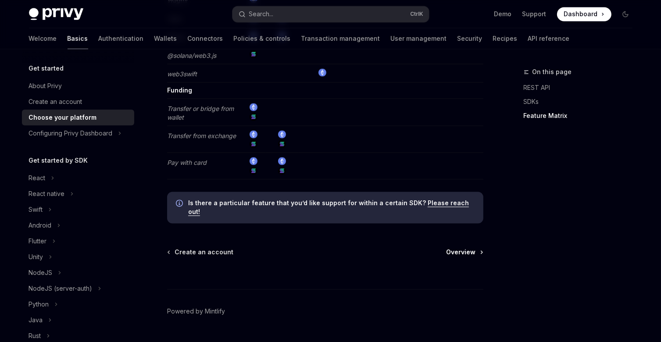
click at [476, 248] on link "Overview" at bounding box center [465, 252] width 36 height 9
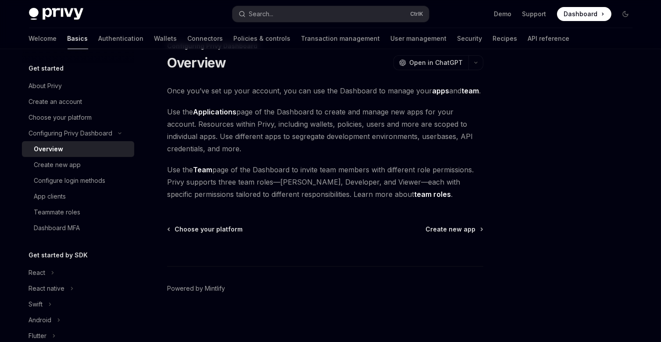
scroll to position [25, 0]
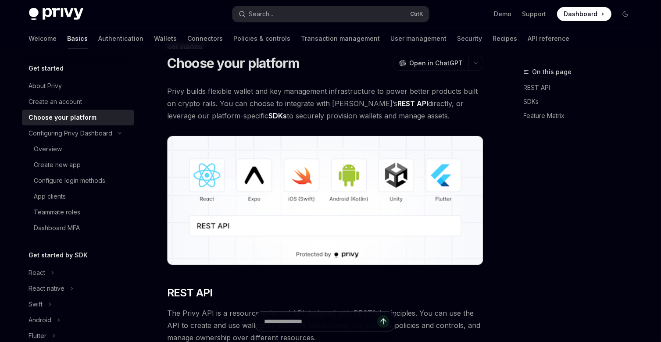
scroll to position [1767, 0]
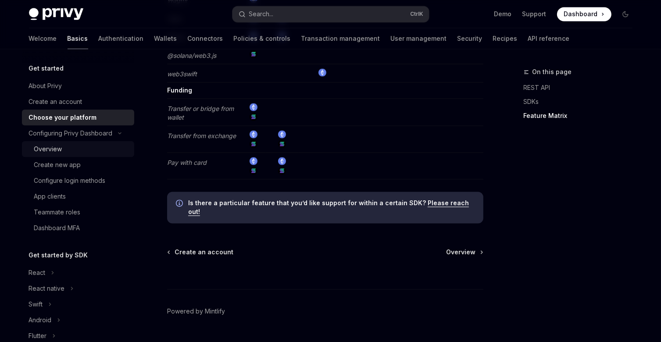
click at [67, 145] on div "Overview" at bounding box center [81, 149] width 95 height 11
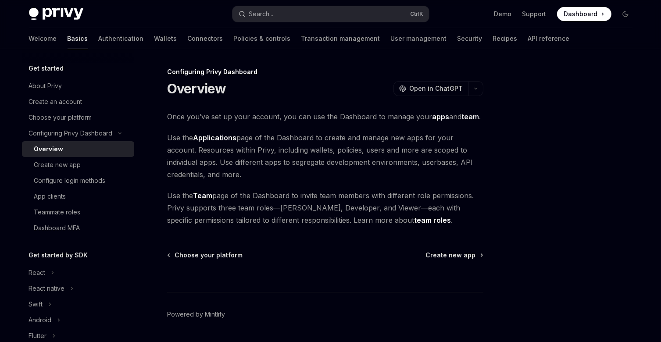
scroll to position [25, 0]
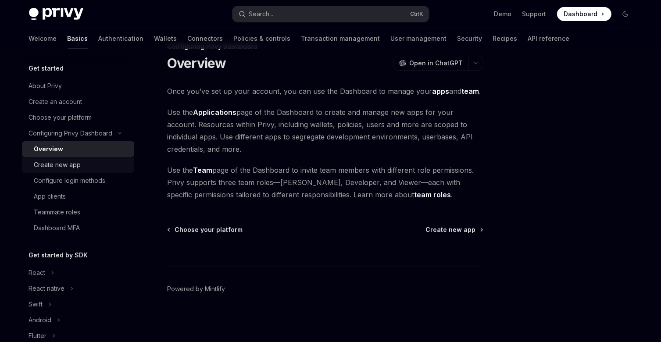
click at [68, 167] on div "Create new app" at bounding box center [57, 165] width 47 height 11
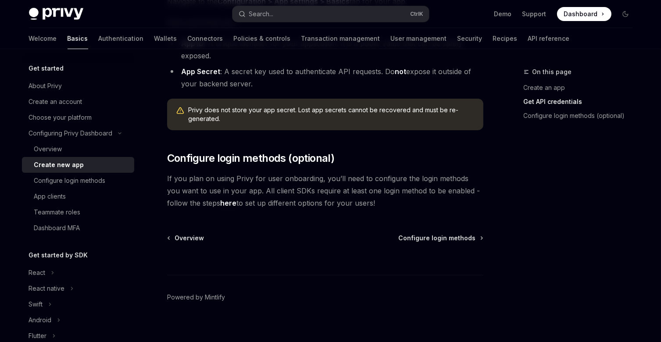
scroll to position [277, 0]
click at [449, 183] on span "If you plan on using Privy for user onboarding, you’ll need to configure the lo…" at bounding box center [325, 190] width 316 height 37
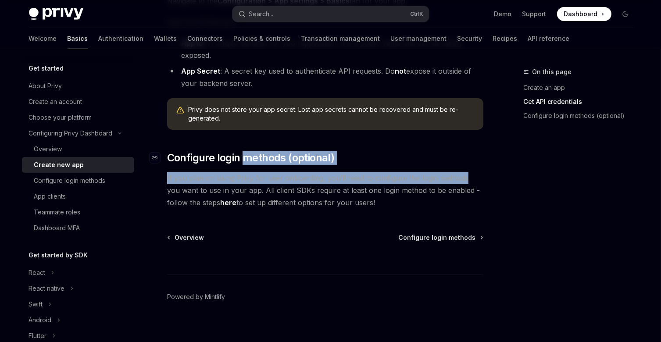
drag, startPoint x: 449, startPoint y: 183, endPoint x: 249, endPoint y: 164, distance: 200.6
click at [249, 164] on div "Before using any Privy SDK, you’ll need to create a new app in the Privy Dashbo…" at bounding box center [325, 21] width 316 height 376
click at [238, 182] on span "If you plan on using Privy for user onboarding, you’ll need to configure the lo…" at bounding box center [325, 190] width 316 height 37
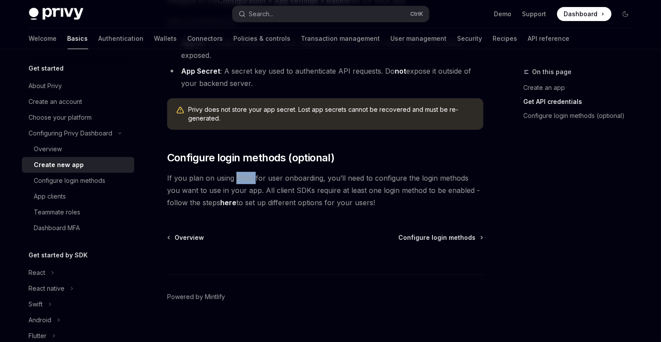
click at [238, 182] on span "If you plan on using Privy for user onboarding, you’ll need to configure the lo…" at bounding box center [325, 190] width 316 height 37
click at [304, 190] on span "If you plan on using Privy for user onboarding, you’ll need to configure the lo…" at bounding box center [325, 190] width 316 height 37
drag, startPoint x: 304, startPoint y: 190, endPoint x: 393, endPoint y: 194, distance: 89.2
click at [393, 194] on span "If you plan on using Privy for user onboarding, you’ll need to configure the lo…" at bounding box center [325, 190] width 316 height 37
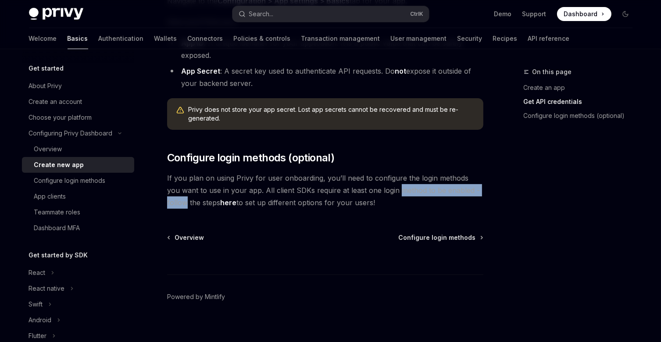
drag, startPoint x: 393, startPoint y: 194, endPoint x: 463, endPoint y: 191, distance: 69.8
click at [463, 191] on span "If you plan on using Privy for user onboarding, you’ll need to configure the lo…" at bounding box center [325, 190] width 316 height 37
click at [182, 195] on span "If you plan on using Privy for user onboarding, you’ll need to configure the lo…" at bounding box center [325, 190] width 316 height 37
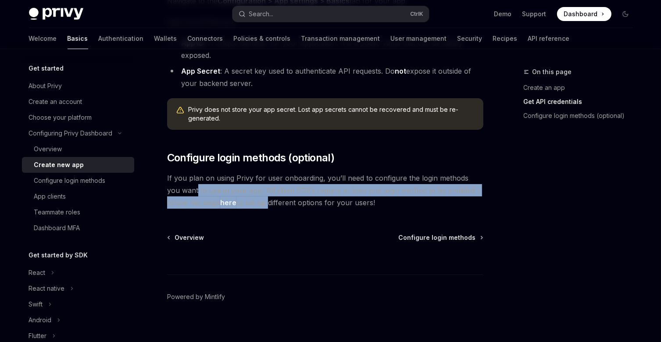
drag, startPoint x: 182, startPoint y: 195, endPoint x: 239, endPoint y: 197, distance: 56.7
click at [239, 197] on span "If you plan on using Privy for user onboarding, you’ll need to configure the lo…" at bounding box center [325, 190] width 316 height 37
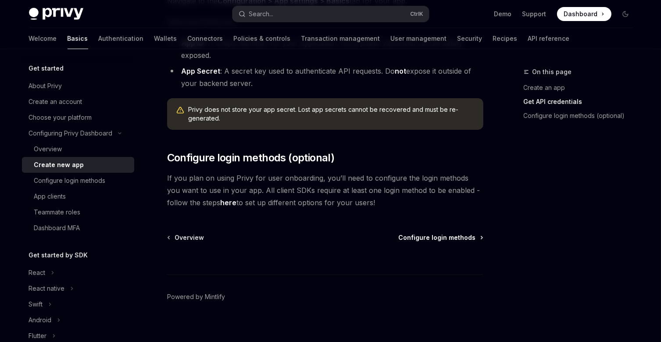
click at [456, 238] on span "Configure login methods" at bounding box center [437, 238] width 77 height 9
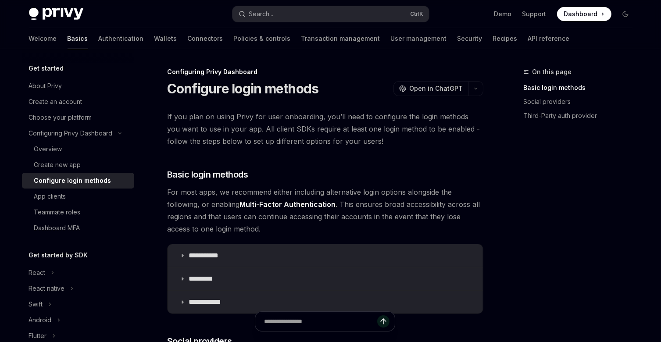
click at [270, 188] on span "For most apps, we recommend either including alternative login options alongsid…" at bounding box center [325, 210] width 316 height 49
click at [248, 192] on span "For most apps, we recommend either including alternative login options alongsid…" at bounding box center [325, 210] width 316 height 49
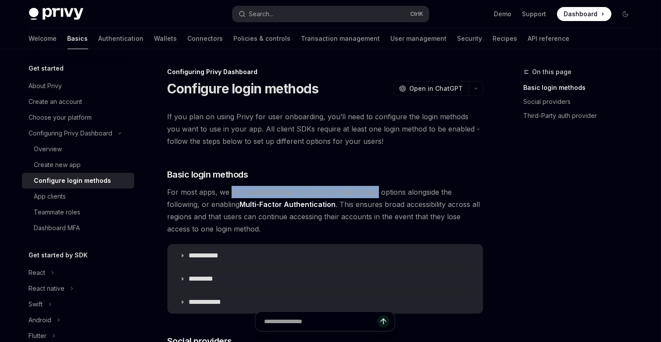
drag, startPoint x: 248, startPoint y: 192, endPoint x: 367, endPoint y: 187, distance: 119.1
click at [367, 187] on span "For most apps, we recommend either including alternative login options alongsid…" at bounding box center [325, 210] width 316 height 49
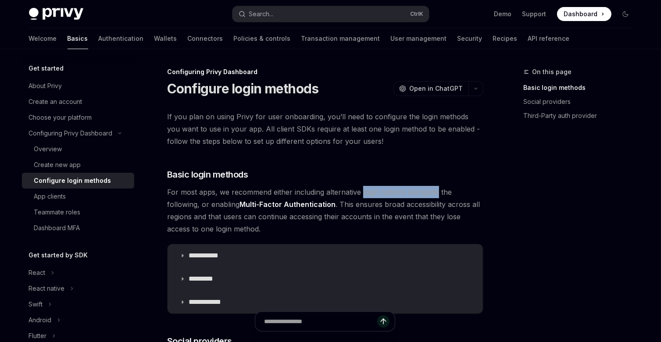
drag, startPoint x: 367, startPoint y: 187, endPoint x: 414, endPoint y: 194, distance: 48.4
click at [414, 194] on span "For most apps, we recommend either including alternative login options alongsid…" at bounding box center [325, 210] width 316 height 49
click at [203, 209] on span "For most apps, we recommend either including alternative login options alongsid…" at bounding box center [325, 210] width 316 height 49
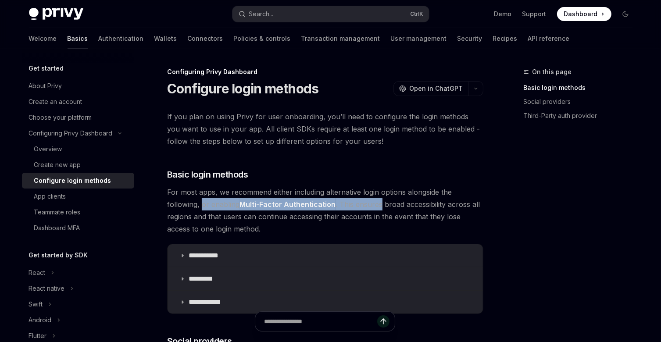
drag, startPoint x: 203, startPoint y: 209, endPoint x: 362, endPoint y: 204, distance: 159.0
click at [362, 204] on span "For most apps, we recommend either including alternative login options alongsid…" at bounding box center [325, 210] width 316 height 49
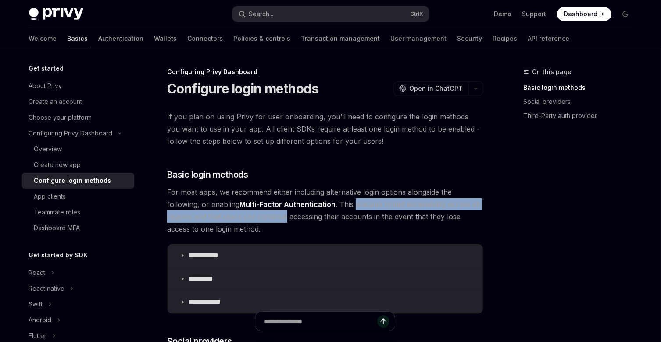
drag, startPoint x: 362, startPoint y: 204, endPoint x: 283, endPoint y: 219, distance: 80.4
click at [283, 219] on span "For most apps, we recommend either including alternative login options alongsid…" at bounding box center [325, 210] width 316 height 49
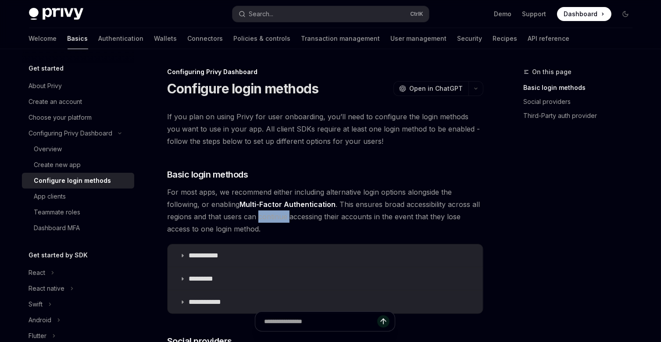
click at [283, 219] on span "For most apps, we recommend either including alternative login options alongsid…" at bounding box center [325, 210] width 316 height 49
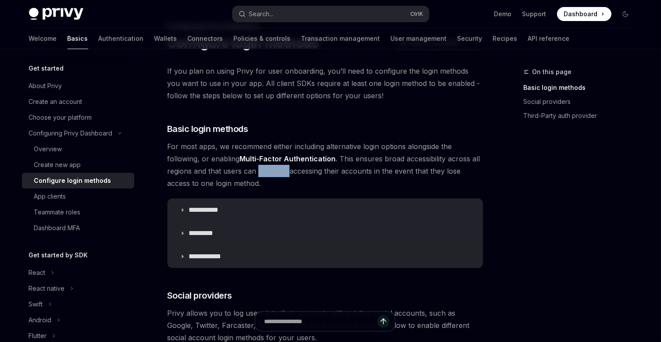
scroll to position [46, 0]
click at [179, 207] on summary "**********" at bounding box center [326, 210] width 316 height 23
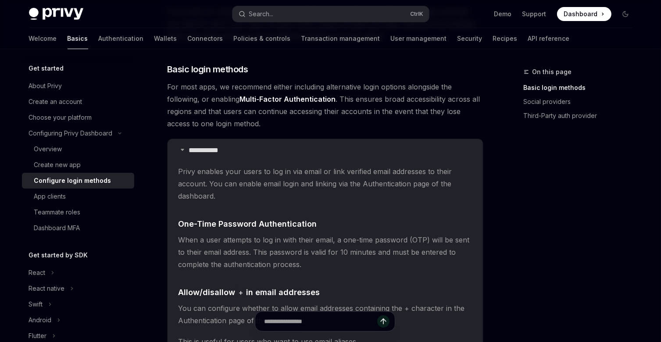
scroll to position [105, 0]
click at [271, 174] on span "Privy enables your users to log in via email or link verified email addresses t…" at bounding box center [325, 183] width 295 height 37
drag, startPoint x: 271, startPoint y: 174, endPoint x: 352, endPoint y: 176, distance: 81.2
click at [352, 176] on span "Privy enables your users to log in via email or link verified email addresses t…" at bounding box center [325, 183] width 295 height 37
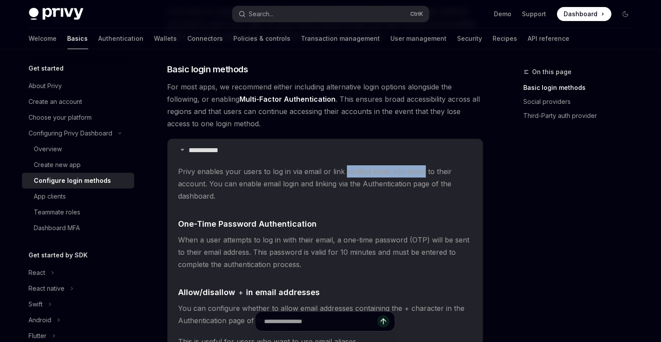
drag, startPoint x: 352, startPoint y: 176, endPoint x: 420, endPoint y: 175, distance: 67.2
click at [420, 175] on span "Privy enables your users to log in via email or link verified email addresses t…" at bounding box center [325, 183] width 295 height 37
click at [204, 217] on children "Privy enables your users to log in via email or link verified email addresses t…" at bounding box center [325, 284] width 295 height 239
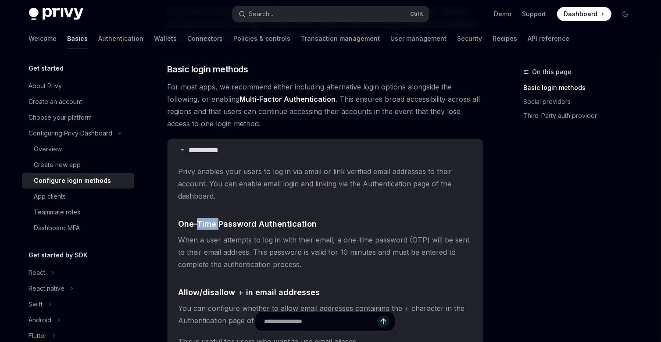
click at [204, 217] on children "Privy enables your users to log in via email or link verified email addresses t…" at bounding box center [325, 284] width 295 height 239
click at [224, 263] on span "When a user attempts to log in with their email, a one-time password (OTP) will…" at bounding box center [325, 252] width 295 height 37
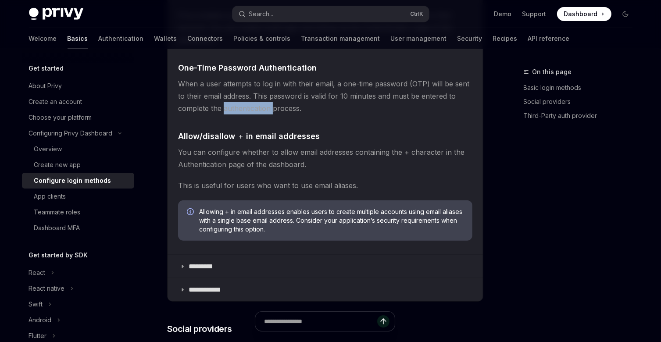
scroll to position [289, 0]
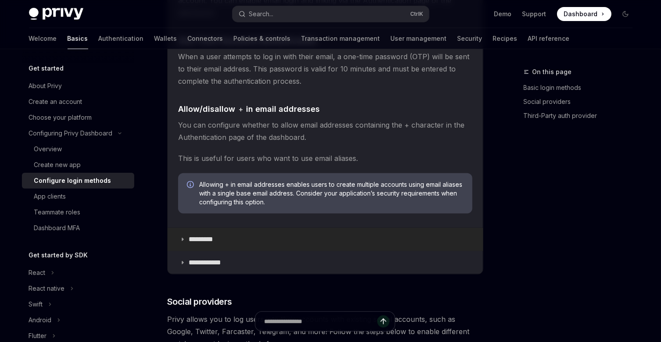
click at [186, 236] on summary "*********" at bounding box center [326, 239] width 316 height 23
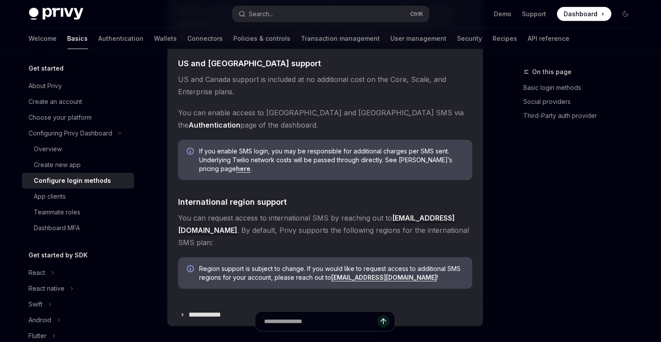
scroll to position [637, 0]
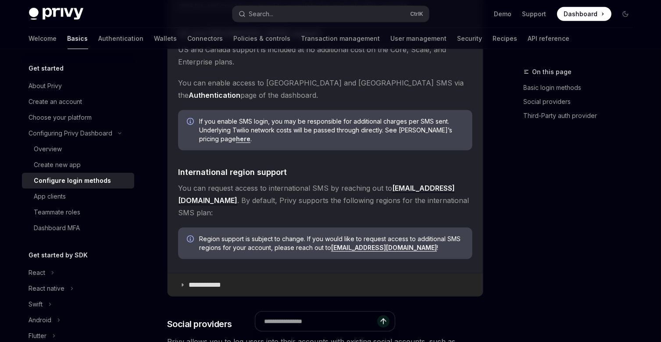
click at [210, 281] on p "**********" at bounding box center [208, 285] width 39 height 9
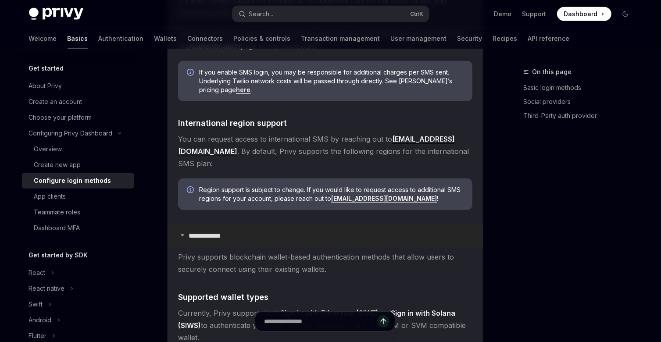
scroll to position [697, 0]
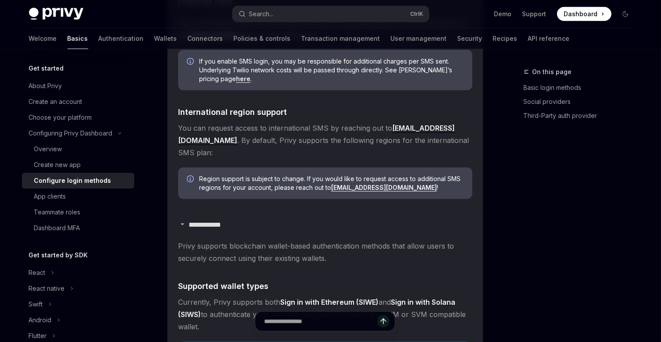
click at [248, 240] on span "Privy supports blockchain wallet-based authentication methods that allow users …" at bounding box center [325, 252] width 295 height 25
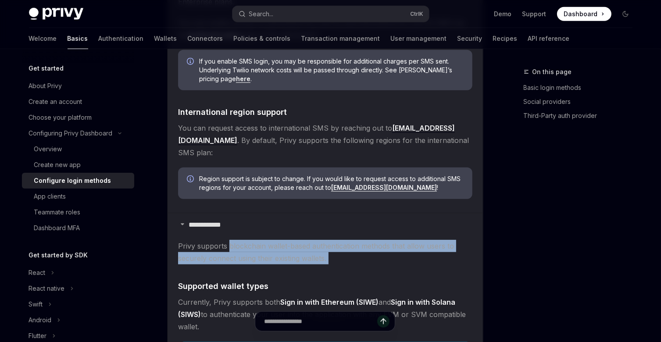
drag, startPoint x: 248, startPoint y: 239, endPoint x: 352, endPoint y: 244, distance: 103.7
click at [352, 244] on span "Privy supports blockchain wallet-based authentication methods that allow users …" at bounding box center [325, 252] width 295 height 25
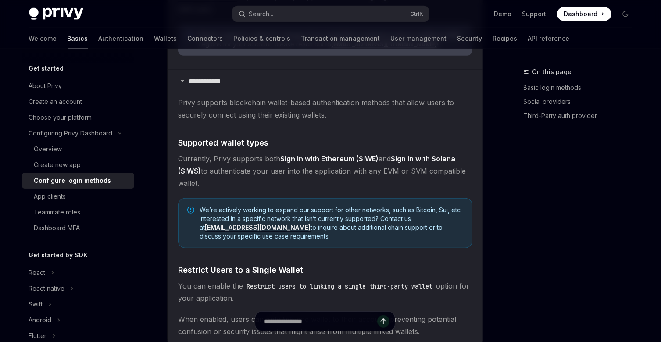
scroll to position [841, 0]
click at [289, 154] on strong "Sign in with Ethereum (SIWE)" at bounding box center [329, 158] width 98 height 9
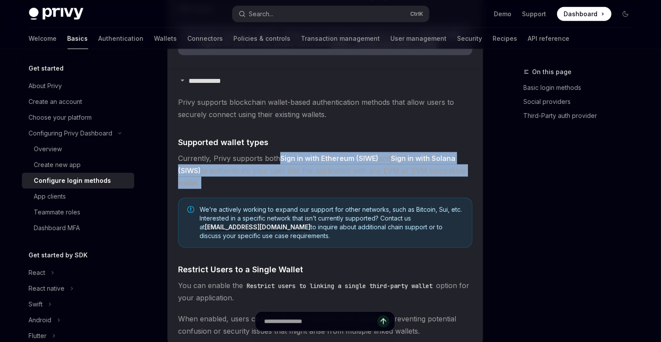
drag, startPoint x: 289, startPoint y: 143, endPoint x: 259, endPoint y: 175, distance: 44.7
click at [259, 175] on span "Currently, Privy supports both Sign in with Ethereum (SIWE) and Sign in with So…" at bounding box center [325, 170] width 295 height 37
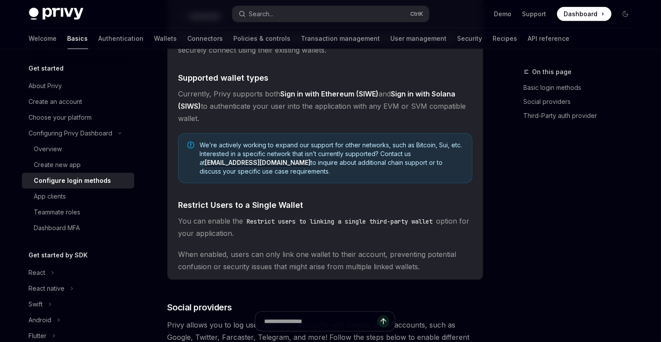
scroll to position [907, 0]
click at [254, 247] on span "When enabled, users can only link one wallet to their account, preventing poten…" at bounding box center [325, 259] width 295 height 25
click at [266, 216] on code "Restrict users to linking a single third-party wallet" at bounding box center [339, 221] width 193 height 10
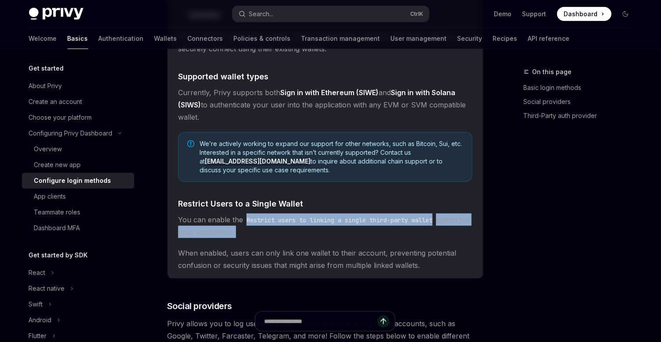
drag, startPoint x: 266, startPoint y: 208, endPoint x: 363, endPoint y: 215, distance: 96.8
click at [363, 215] on span "You can enable the Restrict users to linking a single third-party wallet option…" at bounding box center [325, 226] width 295 height 25
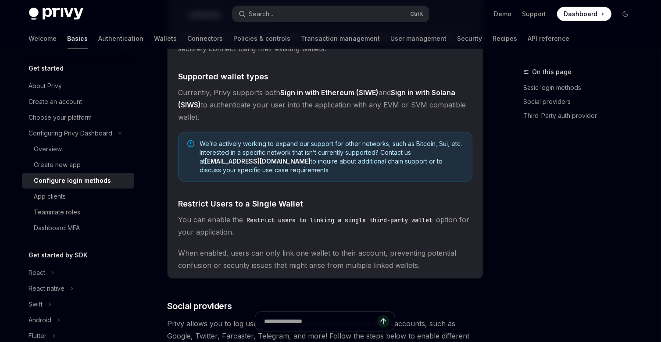
click at [411, 216] on code "Restrict users to linking a single third-party wallet" at bounding box center [339, 221] width 193 height 10
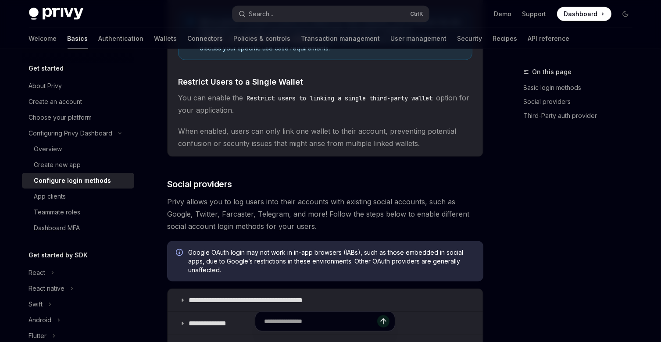
scroll to position [1096, 0]
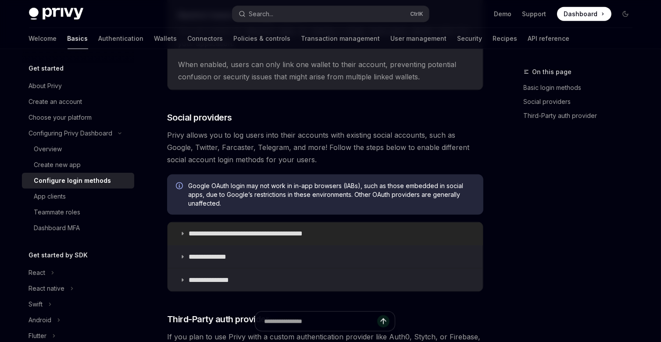
click at [178, 223] on summary "**********" at bounding box center [326, 234] width 316 height 23
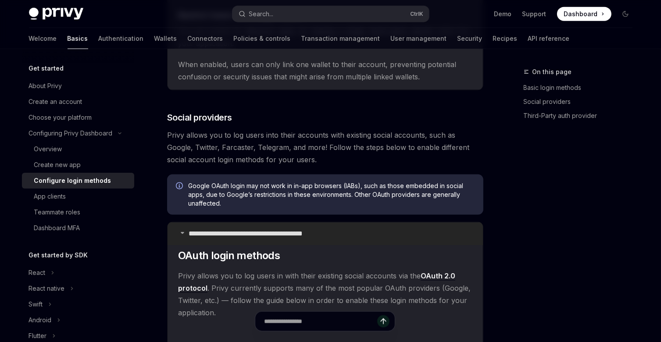
click at [178, 223] on summary "**********" at bounding box center [326, 234] width 316 height 23
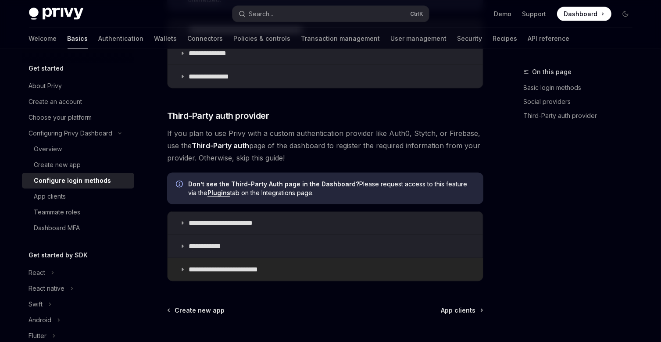
scroll to position [1366, 0]
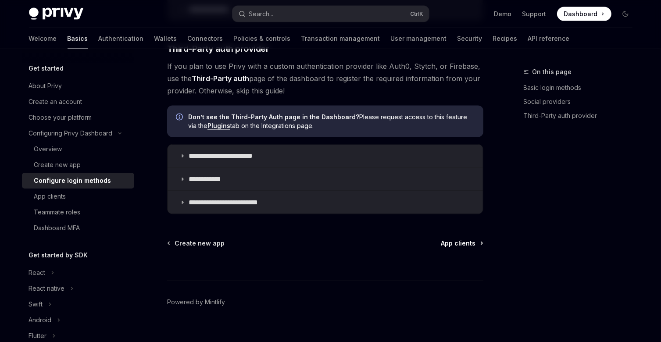
click at [462, 239] on span "App clients" at bounding box center [459, 243] width 35 height 9
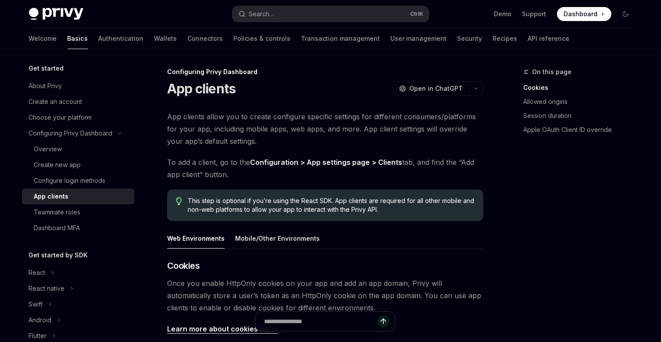
click at [188, 118] on span "App clients allow you to create configure specific settings for different consu…" at bounding box center [325, 129] width 316 height 37
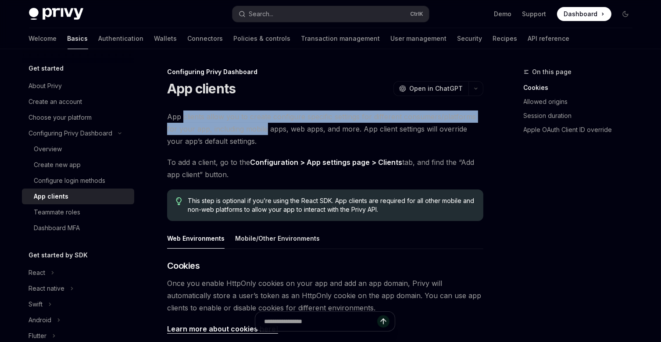
drag, startPoint x: 188, startPoint y: 118, endPoint x: 262, endPoint y: 126, distance: 74.2
click at [262, 126] on span "App clients allow you to create configure specific settings for different consu…" at bounding box center [325, 129] width 316 height 37
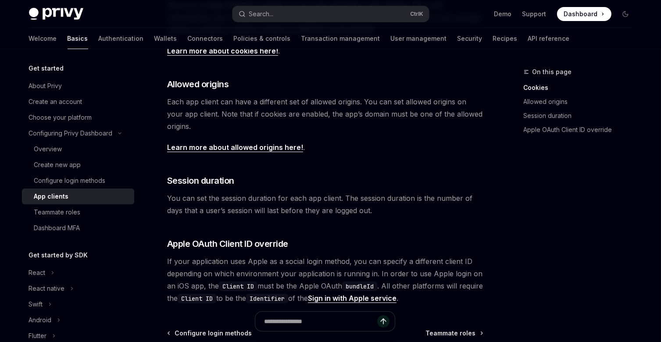
scroll to position [382, 0]
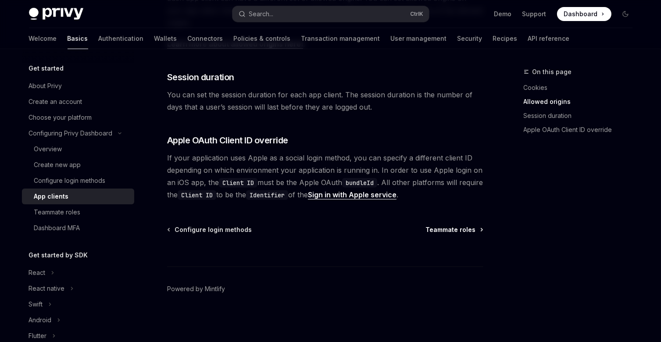
click at [453, 228] on span "Teammate roles" at bounding box center [451, 230] width 50 height 9
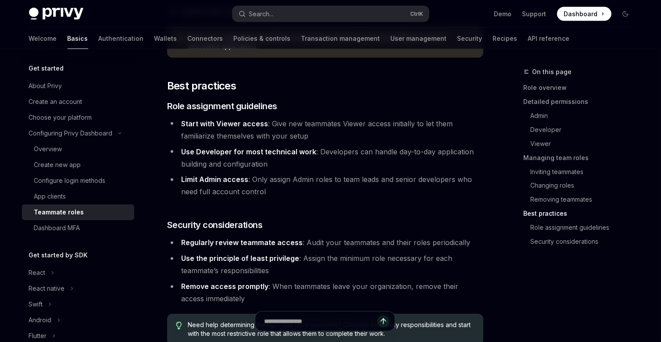
scroll to position [1601, 0]
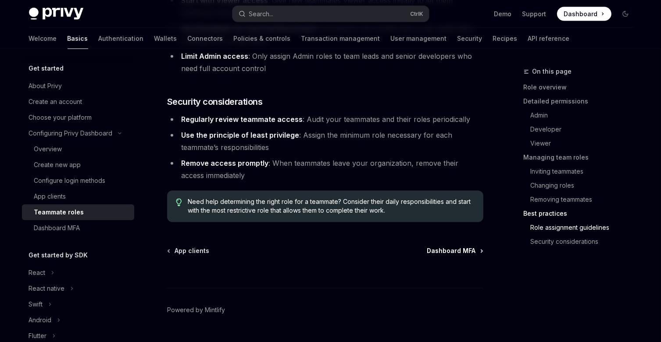
click at [443, 247] on span "Dashboard MFA" at bounding box center [452, 251] width 49 height 9
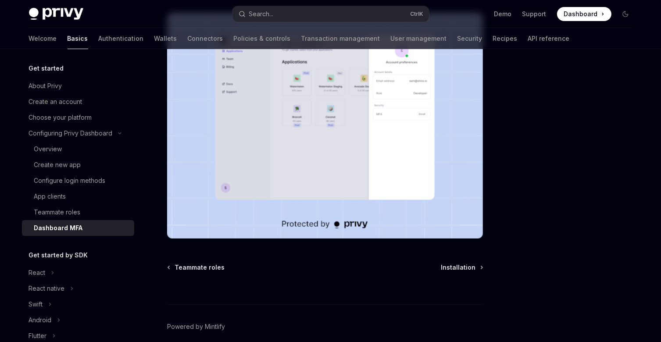
scroll to position [220, 0]
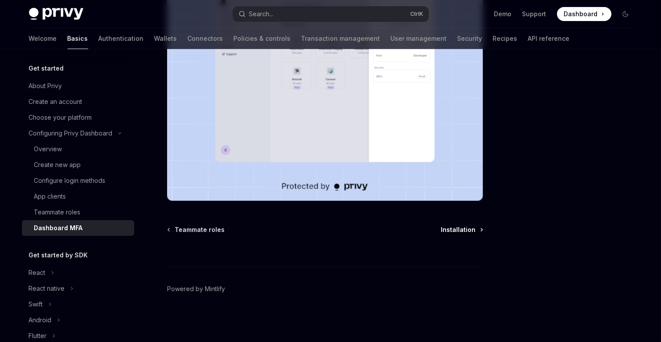
click at [459, 231] on span "Installation" at bounding box center [459, 230] width 35 height 9
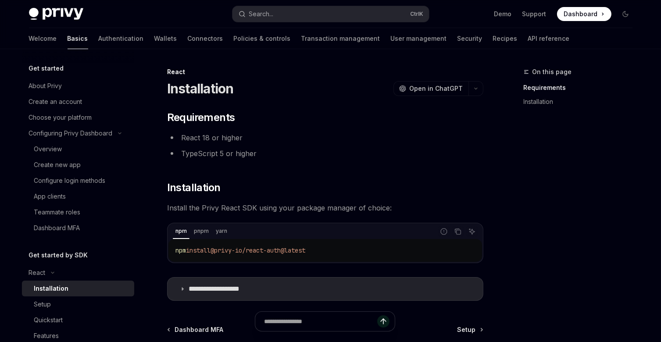
click at [283, 245] on code "npm install @privy-io/react-auth@latest" at bounding box center [326, 250] width 300 height 11
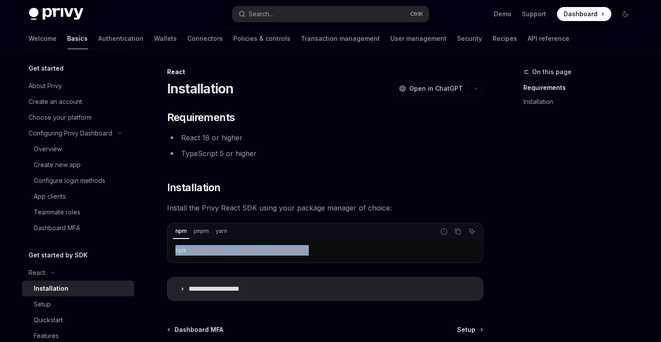
scroll to position [100, 0]
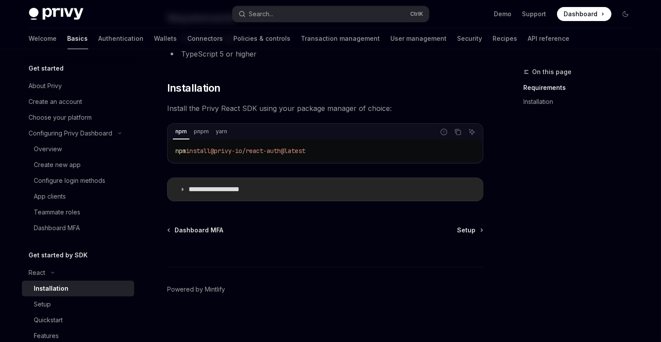
click at [212, 190] on p "**********" at bounding box center [225, 189] width 72 height 9
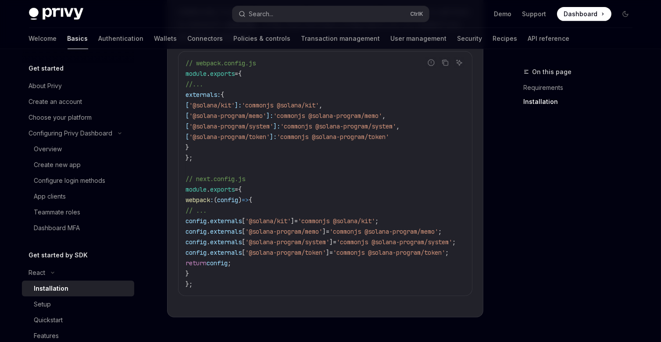
scroll to position [507, 0]
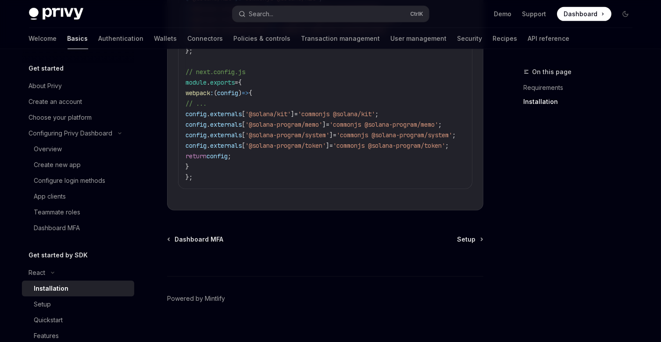
click at [474, 244] on div at bounding box center [325, 260] width 316 height 32
click at [472, 235] on span "Setup" at bounding box center [467, 239] width 18 height 9
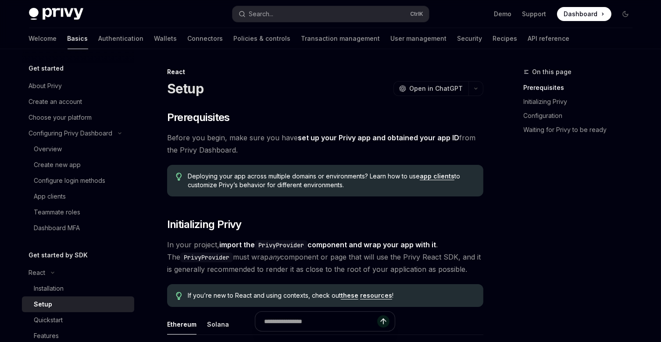
click at [269, 180] on span "Deploying your app across multiple domains or environments? Learn how to use ap…" at bounding box center [331, 181] width 287 height 18
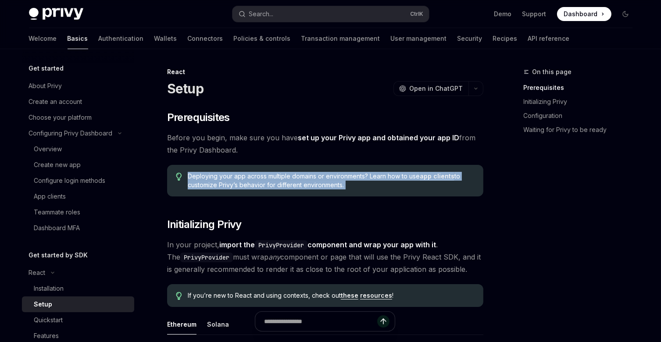
drag, startPoint x: 269, startPoint y: 180, endPoint x: 308, endPoint y: 187, distance: 39.5
click at [308, 187] on span "Deploying your app across multiple domains or environments? Learn how to use ap…" at bounding box center [331, 181] width 287 height 18
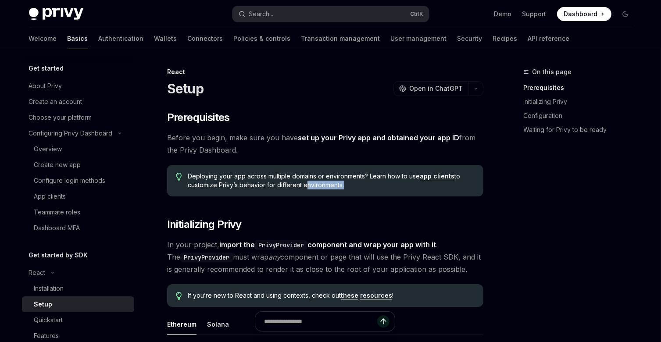
click at [308, 187] on span "Deploying your app across multiple domains or environments? Learn how to use ap…" at bounding box center [331, 181] width 287 height 18
click at [219, 144] on span "Before you begin, make sure you have set up your Privy app and obtained your ap…" at bounding box center [325, 144] width 316 height 25
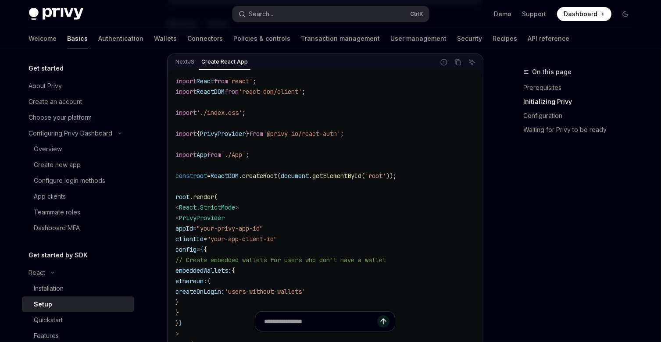
scroll to position [302, 0]
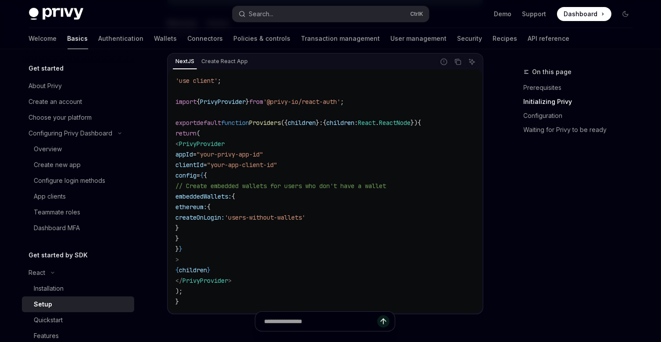
click at [219, 68] on div "NextJS Create React App" at bounding box center [302, 61] width 266 height 15
click at [239, 225] on code "'use client' ; import { PrivyProvider } from '@privy-io/react-auth' ; export de…" at bounding box center [326, 191] width 300 height 232
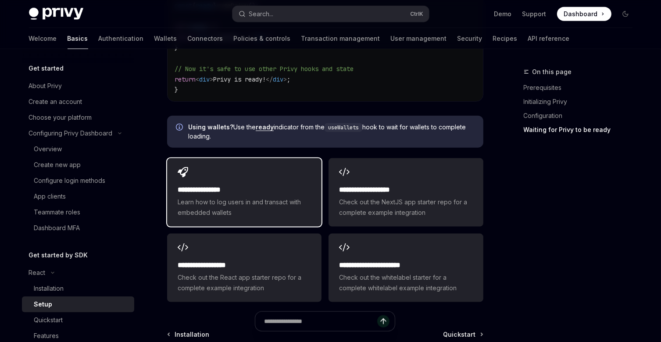
scroll to position [1087, 0]
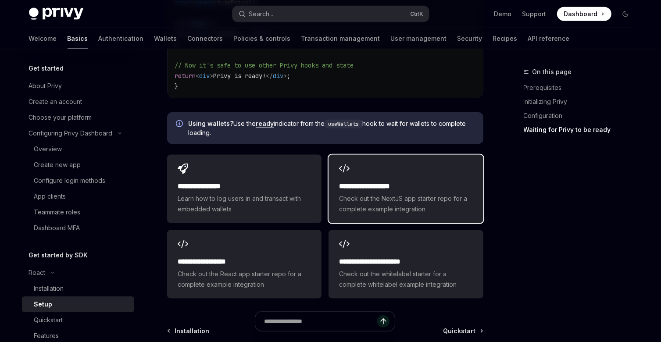
click at [414, 194] on span "Check out the NextJS app starter repo for a complete example integration" at bounding box center [405, 204] width 133 height 21
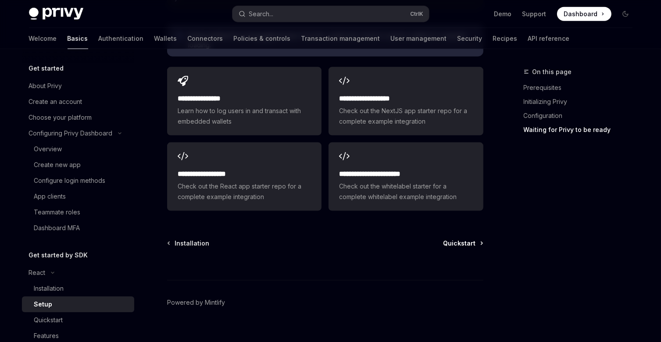
click at [446, 239] on span "Quickstart" at bounding box center [460, 243] width 32 height 9
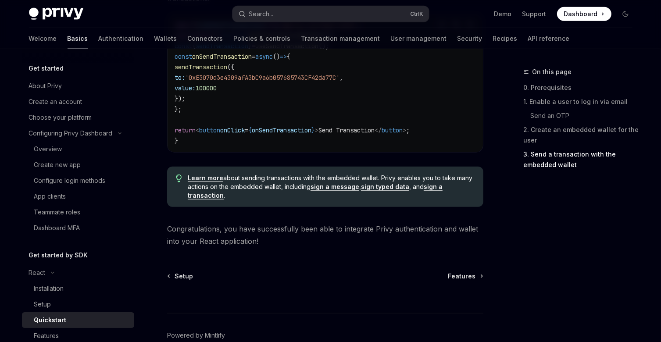
scroll to position [917, 0]
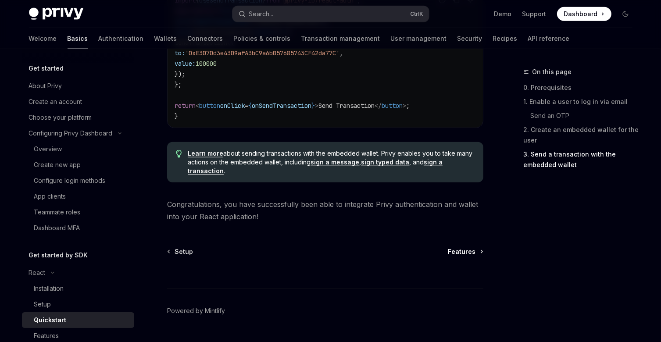
click at [468, 252] on span "Features" at bounding box center [463, 252] width 28 height 9
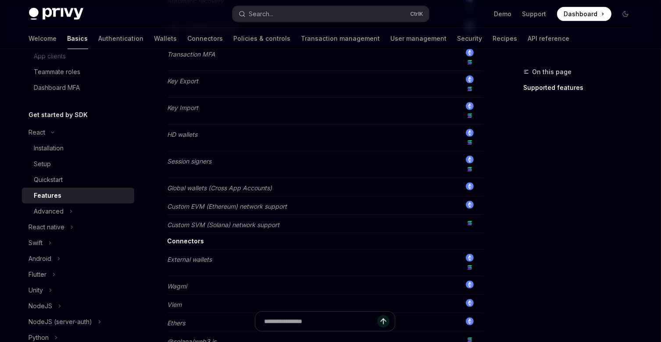
scroll to position [762, 0]
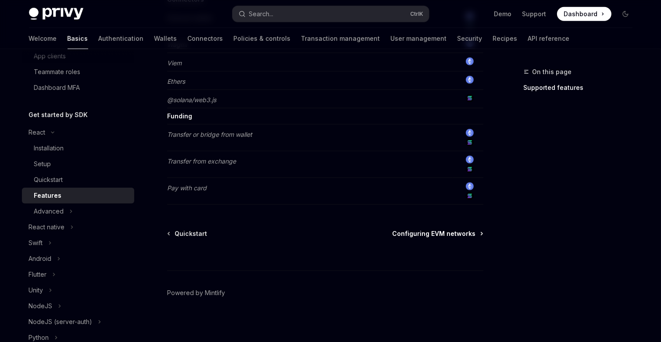
click at [435, 230] on span "Configuring EVM networks" at bounding box center [434, 234] width 83 height 9
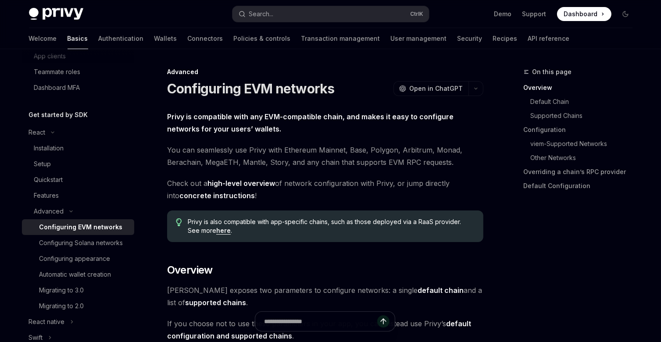
click at [302, 115] on strong "Privy is compatible with any EVM-compatible chain, and makes it easy to configu…" at bounding box center [310, 122] width 287 height 21
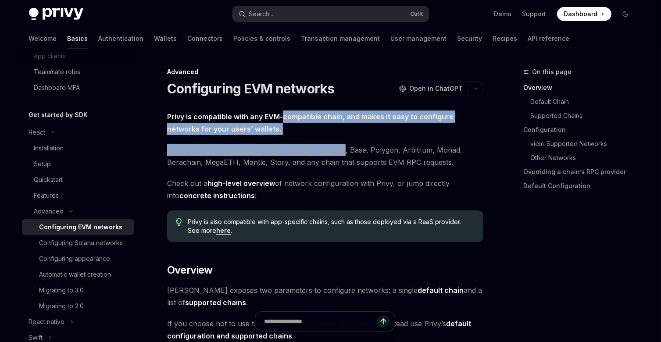
drag, startPoint x: 302, startPoint y: 115, endPoint x: 320, endPoint y: 158, distance: 46.9
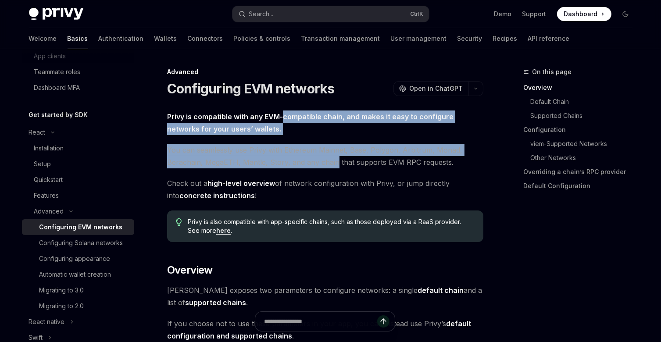
click at [320, 158] on span "You can seamlessly use Privy with Ethereum Mainnet, Base, Polygon, Arbitrum, Mo…" at bounding box center [325, 156] width 316 height 25
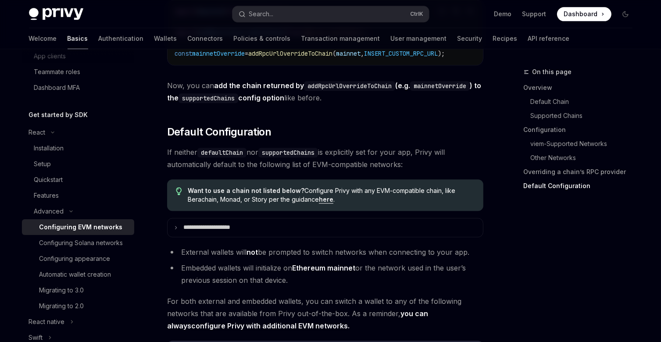
scroll to position [2311, 0]
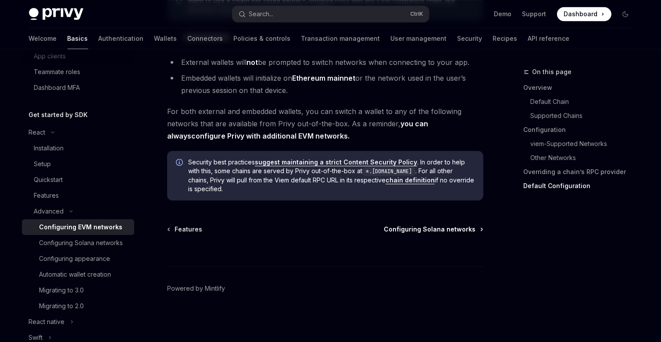
click at [459, 230] on span "Configuring Solana networks" at bounding box center [431, 229] width 92 height 9
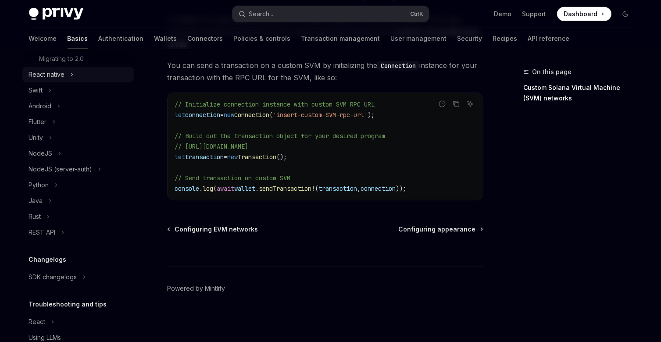
scroll to position [435, 0]
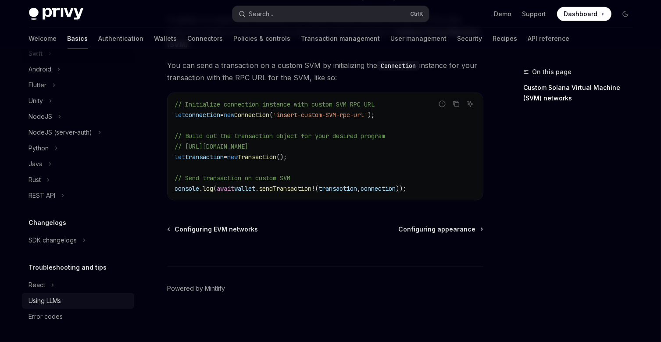
click at [58, 298] on div "Using LLMs" at bounding box center [45, 301] width 32 height 11
type textarea "*"
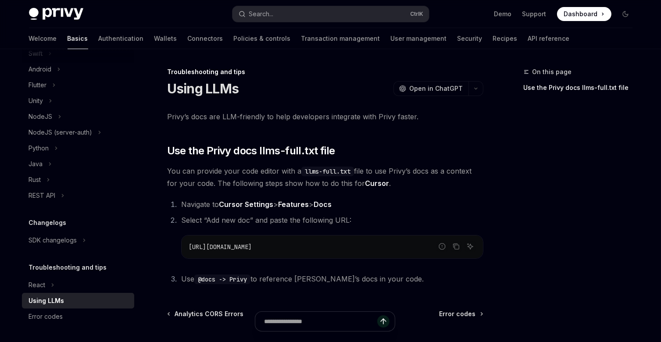
click at [232, 120] on span "Privy’s docs are LLM-friendly to help developers integrate with Privy faster." at bounding box center [325, 117] width 316 height 12
drag, startPoint x: 232, startPoint y: 120, endPoint x: 312, endPoint y: 119, distance: 79.9
click at [312, 119] on span "Privy’s docs are LLM-friendly to help developers integrate with Privy faster." at bounding box center [325, 117] width 316 height 12
drag, startPoint x: 312, startPoint y: 119, endPoint x: 379, endPoint y: 117, distance: 67.6
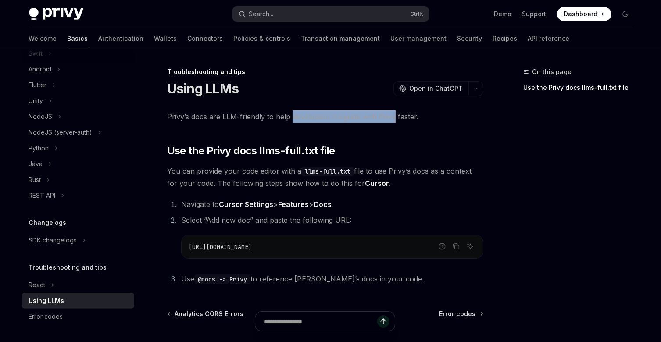
click at [379, 117] on span "Privy’s docs are LLM-friendly to help developers integrate with Privy faster." at bounding box center [325, 117] width 316 height 12
click at [274, 152] on span "Use the Privy docs llms-full.txt file" at bounding box center [251, 151] width 168 height 14
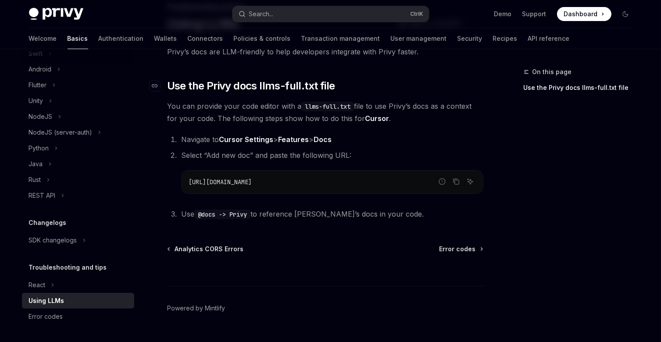
scroll to position [77, 0]
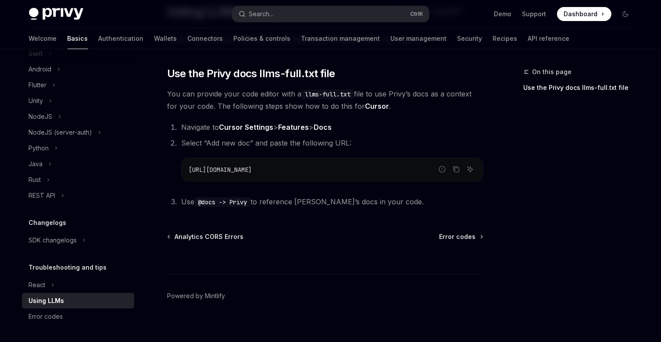
click at [286, 175] on code "https://docs.privy.io/llms-full.txt" at bounding box center [333, 170] width 288 height 11
click at [253, 126] on strong "Cursor Settings" at bounding box center [246, 127] width 54 height 9
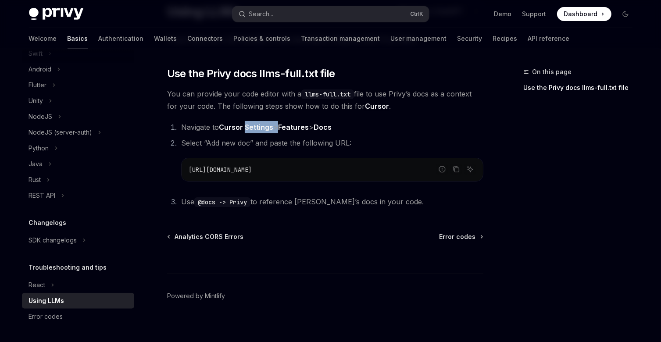
click at [253, 126] on strong "Cursor Settings" at bounding box center [246, 127] width 54 height 9
click at [282, 129] on span "Navigate to Cursor Settings > Features > Docs" at bounding box center [256, 127] width 151 height 9
click at [458, 172] on icon "Copy the contents from the code block" at bounding box center [456, 169] width 7 height 7
